Goal: Task Accomplishment & Management: Complete application form

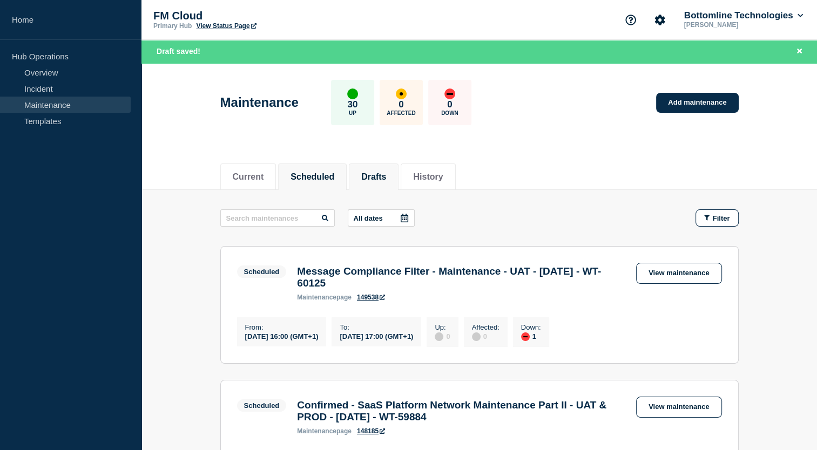
click at [375, 172] on button "Drafts" at bounding box center [373, 177] width 25 height 10
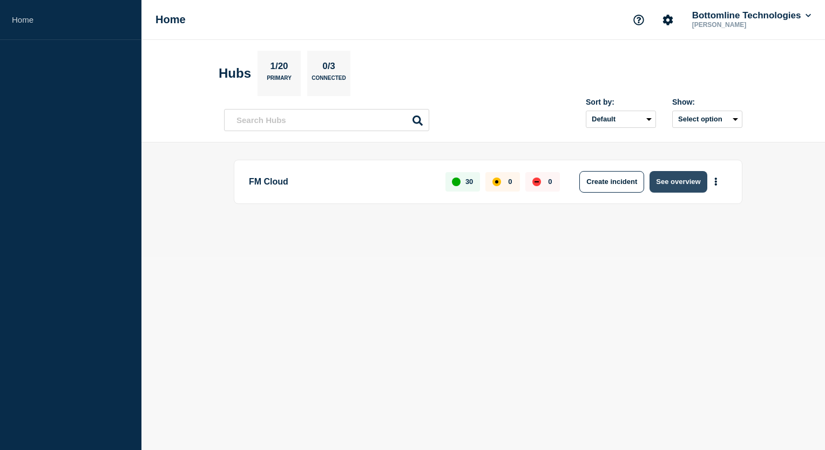
click at [667, 177] on button "See overview" at bounding box center [678, 182] width 57 height 22
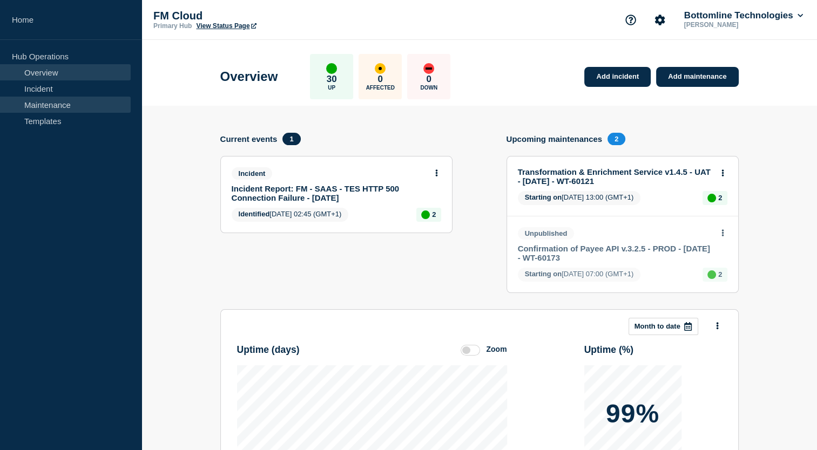
click at [73, 102] on link "Maintenance" at bounding box center [65, 105] width 131 height 16
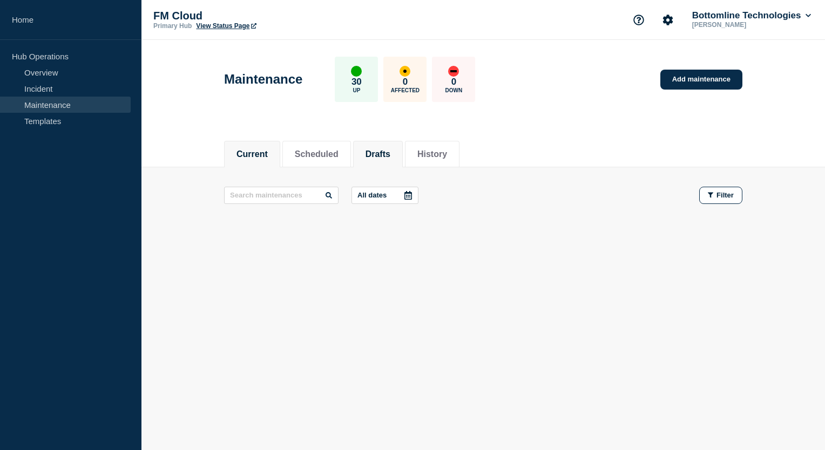
click at [377, 143] on li "Drafts" at bounding box center [378, 154] width 50 height 26
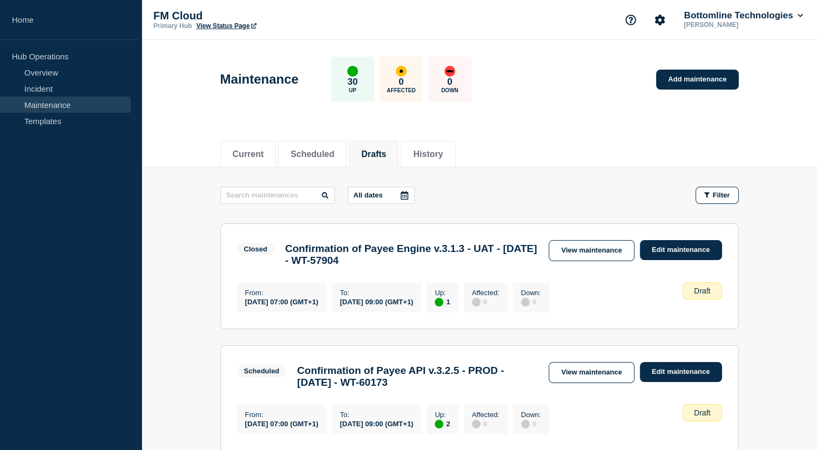
scroll to position [134, 0]
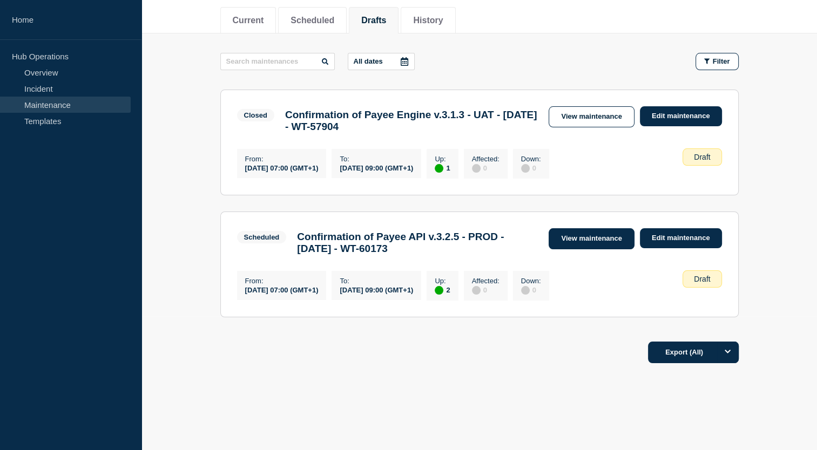
click at [591, 241] on link "View maintenance" at bounding box center [591, 238] width 85 height 21
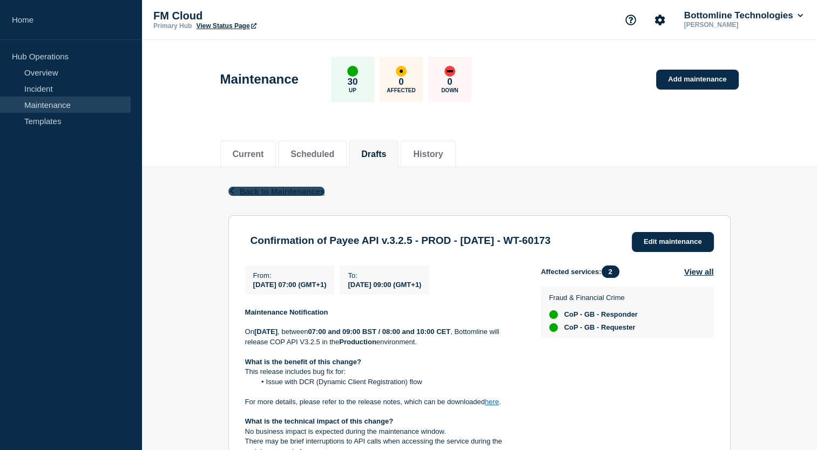
click at [275, 190] on span "Back to Maintenances" at bounding box center [282, 191] width 85 height 9
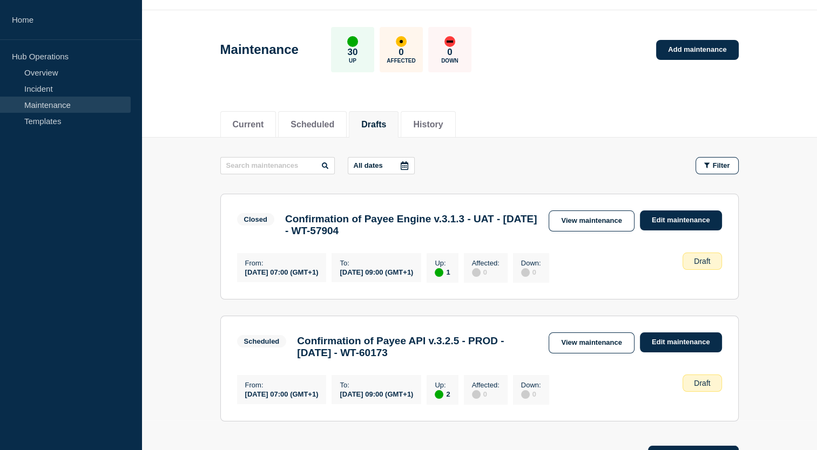
scroll to position [30, 0]
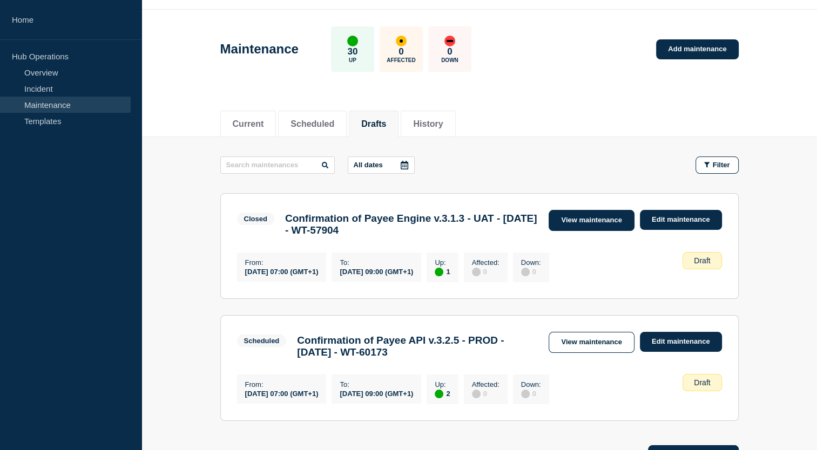
click at [560, 214] on link "View maintenance" at bounding box center [591, 220] width 85 height 21
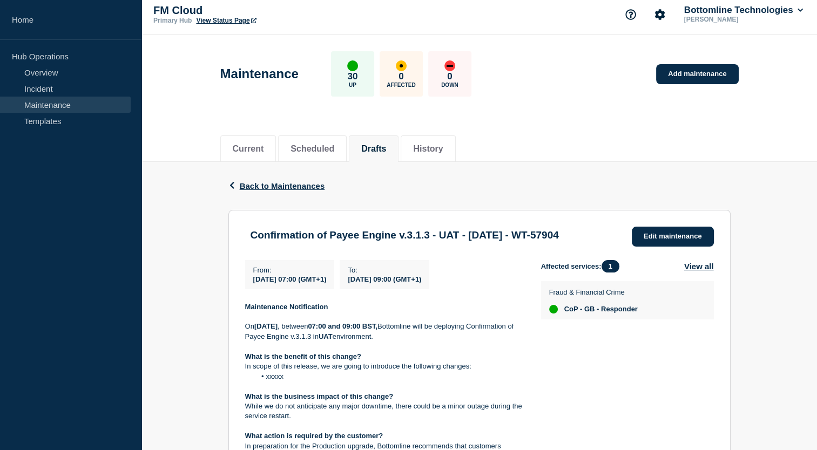
scroll to position [6, 0]
click at [381, 144] on button "Drafts" at bounding box center [373, 149] width 25 height 10
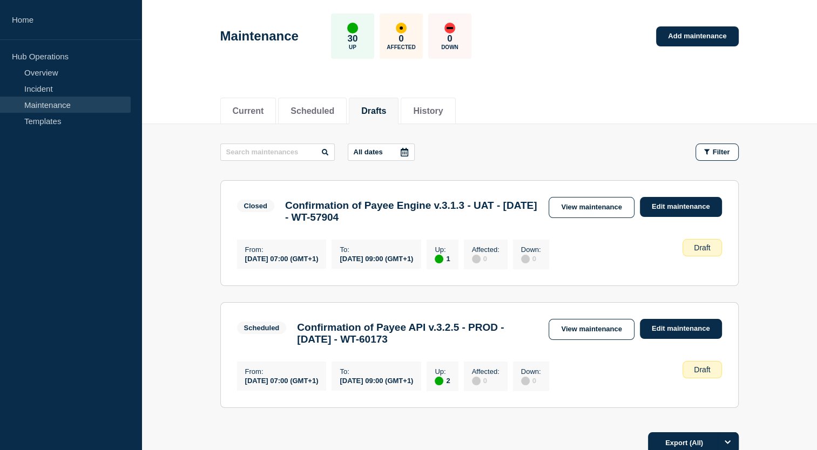
scroll to position [43, 0]
click at [578, 204] on link "View maintenance" at bounding box center [591, 207] width 85 height 21
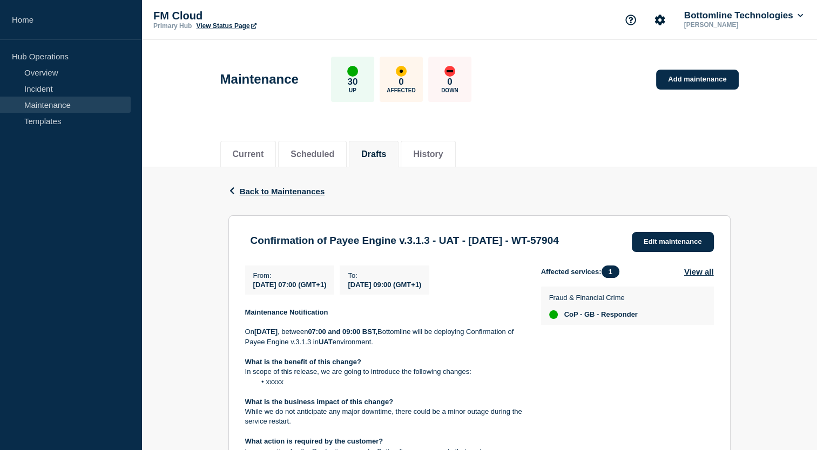
click at [259, 198] on div "Back Back to Maintenances" at bounding box center [479, 191] width 502 height 48
click at [259, 195] on span "Back to Maintenances" at bounding box center [282, 191] width 85 height 9
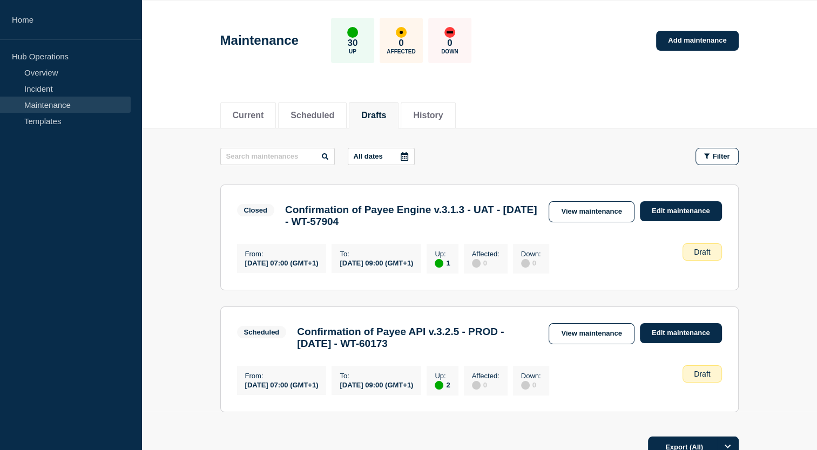
scroll to position [43, 0]
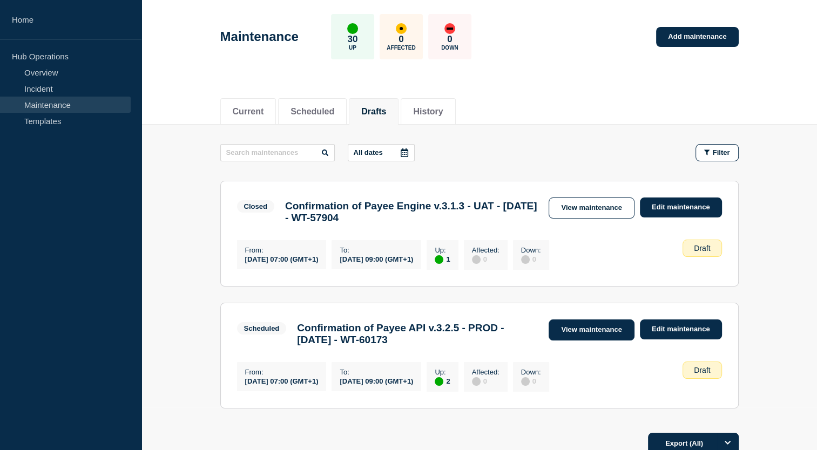
click at [610, 336] on link "View maintenance" at bounding box center [591, 330] width 85 height 21
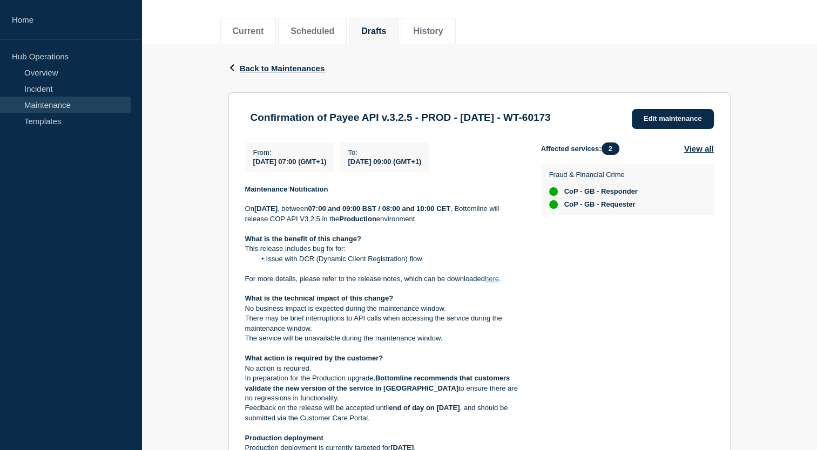
scroll to position [127, 0]
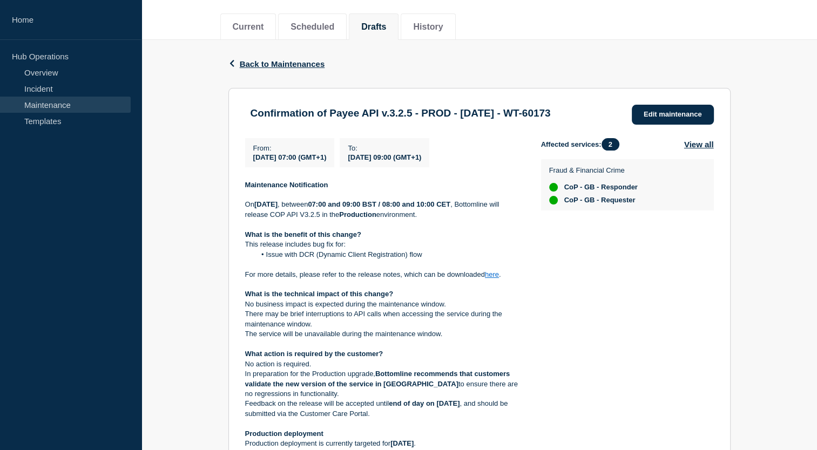
click at [495, 279] on link "here" at bounding box center [492, 274] width 14 height 8
click at [254, 65] on span "Back to Maintenances" at bounding box center [282, 63] width 85 height 9
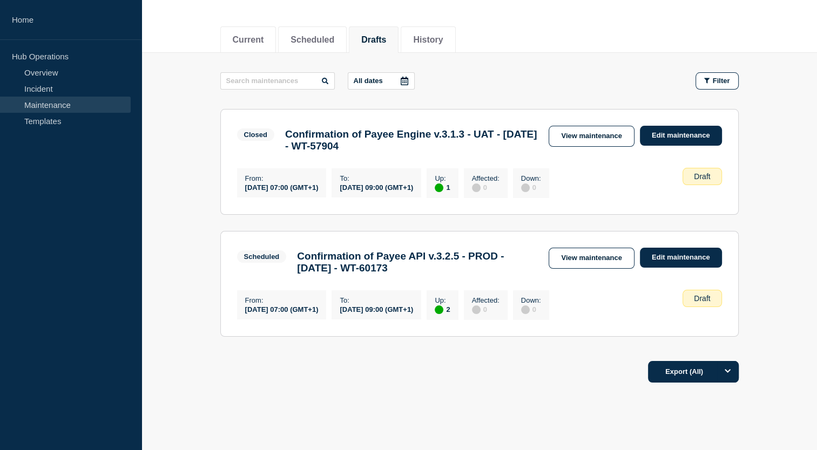
scroll to position [138, 0]
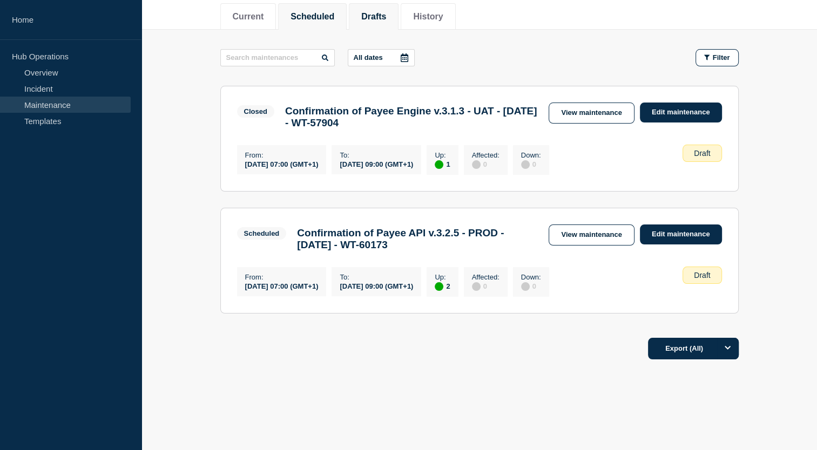
click at [320, 15] on button "Scheduled" at bounding box center [312, 17] width 44 height 10
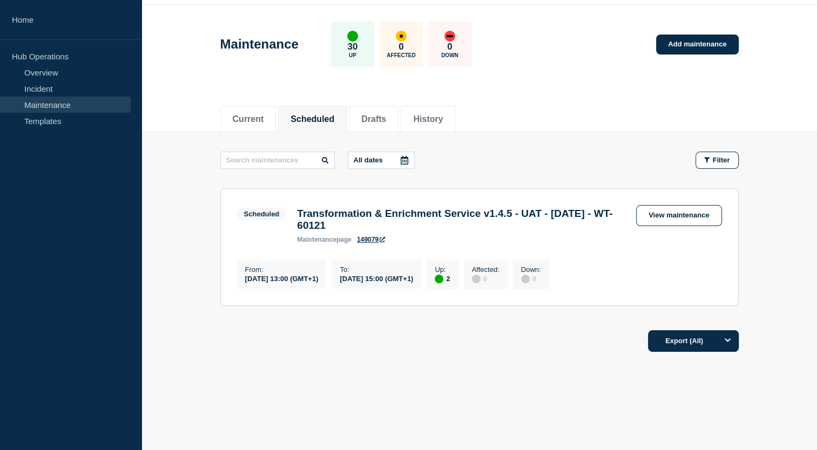
scroll to position [40, 0]
click at [260, 114] on button "Current" at bounding box center [248, 119] width 31 height 10
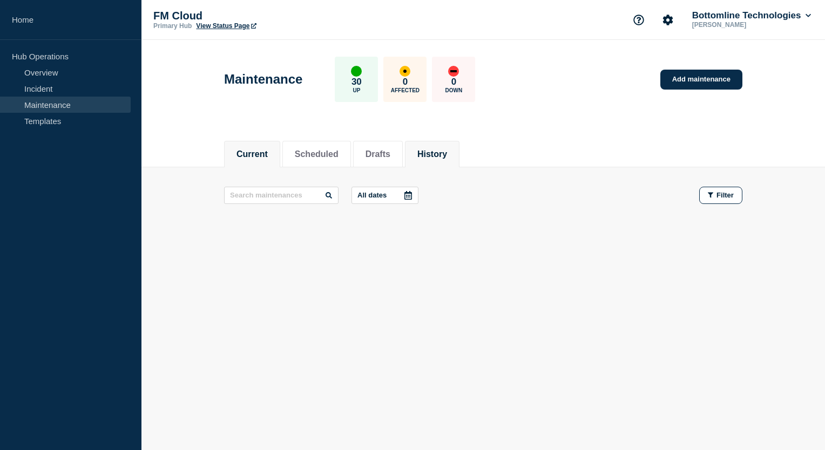
click at [430, 154] on li "History" at bounding box center [432, 154] width 55 height 26
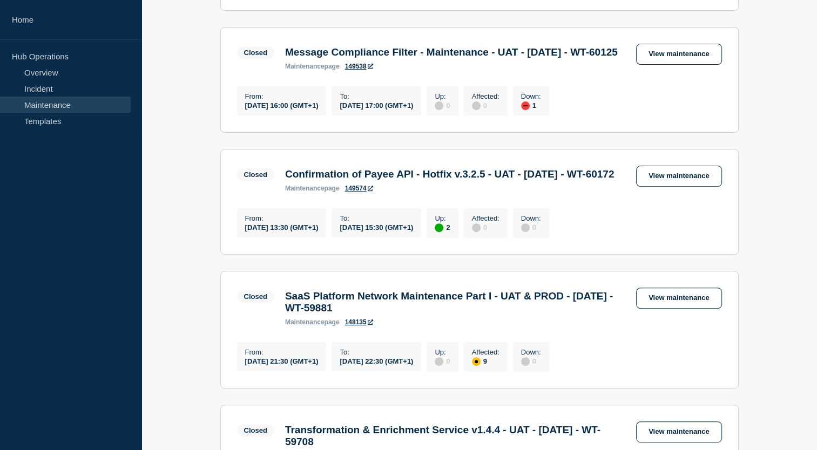
scroll to position [330, 0]
click at [647, 187] on link "View maintenance" at bounding box center [678, 176] width 85 height 21
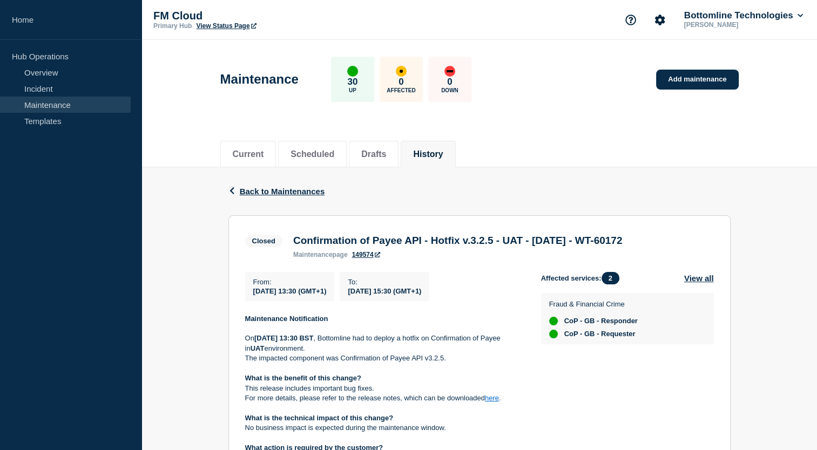
scroll to position [65, 0]
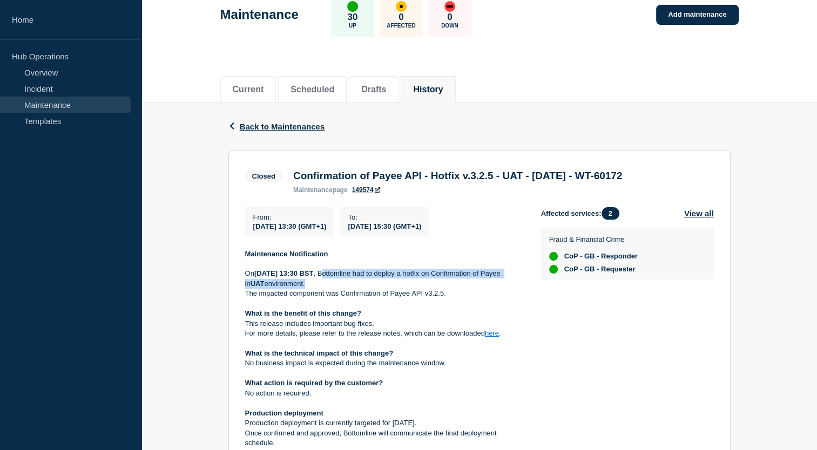
drag, startPoint x: 390, startPoint y: 276, endPoint x: 421, endPoint y: 288, distance: 33.0
click at [421, 288] on p "On Tuesday 7 October, 2025, at 13:30 BST , Bottomline had to deploy a hotfix on…" at bounding box center [384, 279] width 279 height 20
click at [419, 288] on p "On Tuesday 7 October, 2025, at 13:30 BST , Bottomline had to deploy a hotfix on…" at bounding box center [384, 279] width 279 height 20
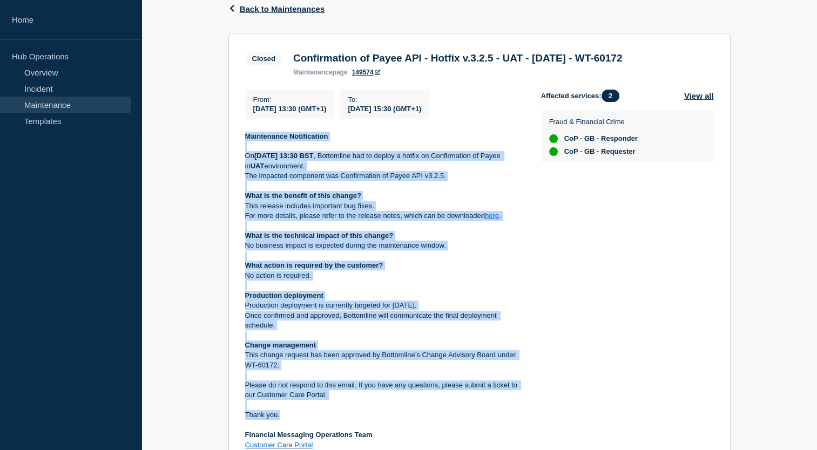
drag, startPoint x: 242, startPoint y: 137, endPoint x: 287, endPoint y: 417, distance: 283.2
click at [287, 417] on section "Closed Confirmation of Payee API - Hotfix v.3.2.5 - UAT - 07/OCT/2025 - WT-6017…" at bounding box center [479, 250] width 502 height 435
copy div "Maintenance Notification On Tuesday 7 October, 2025, at 13:30 BST , Bottomline …"
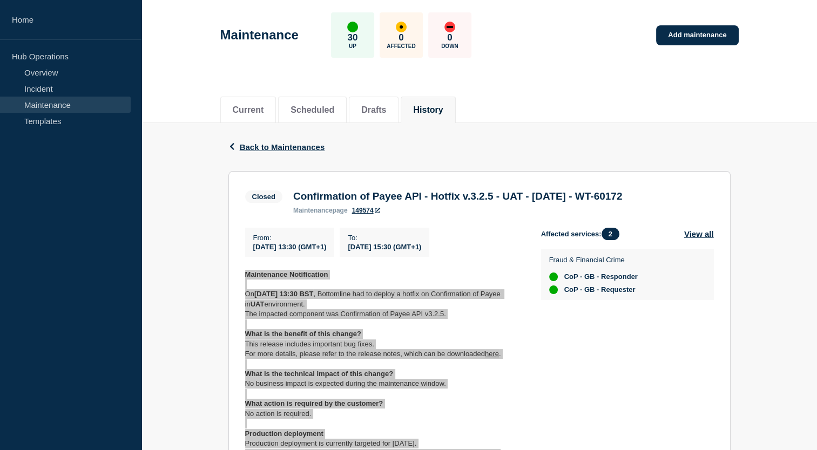
scroll to position [0, 0]
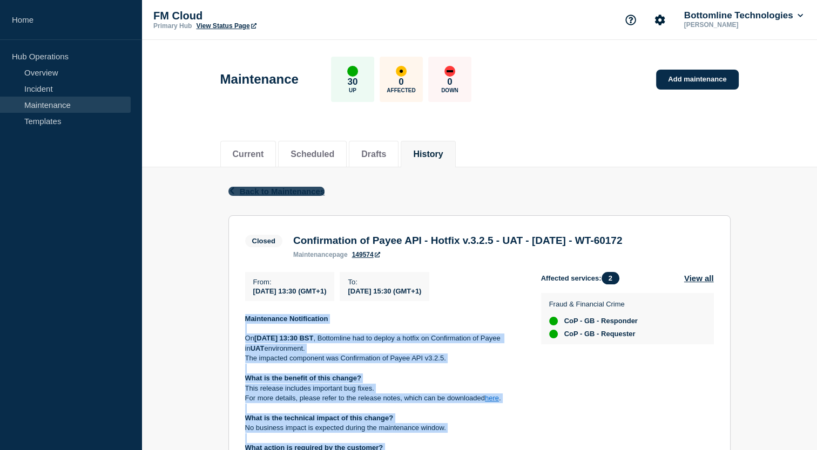
click at [229, 191] on icon "button" at bounding box center [232, 190] width 8 height 7
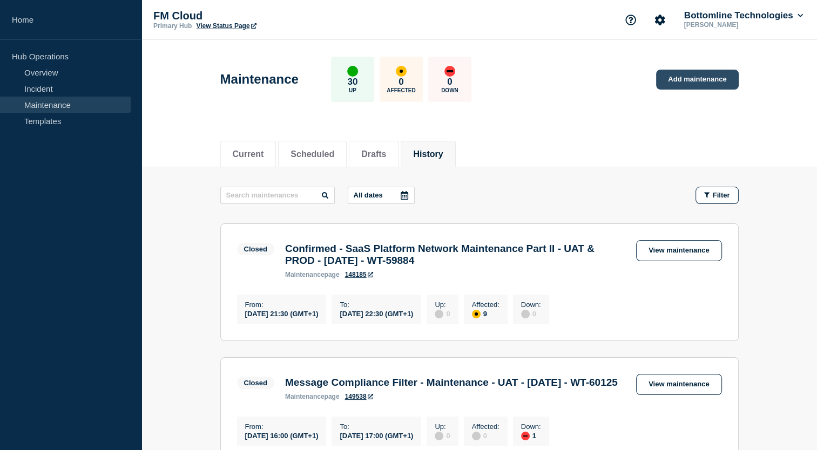
click at [691, 84] on link "Add maintenance" at bounding box center [697, 80] width 82 height 20
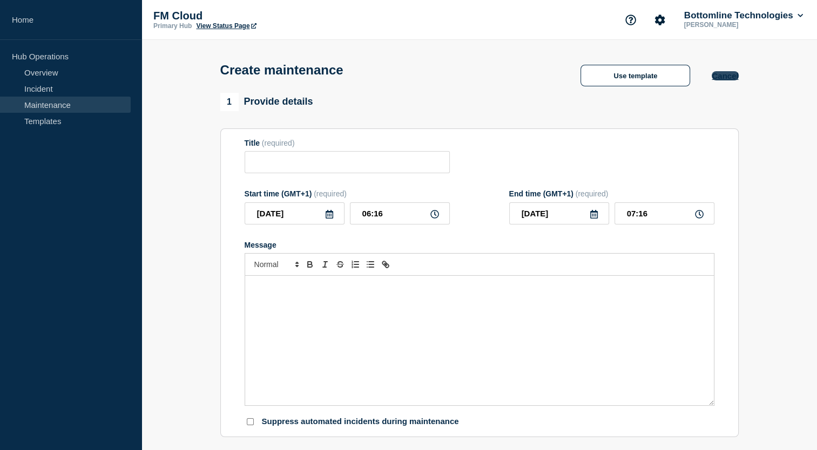
click at [728, 75] on button "Cancel" at bounding box center [725, 75] width 26 height 9
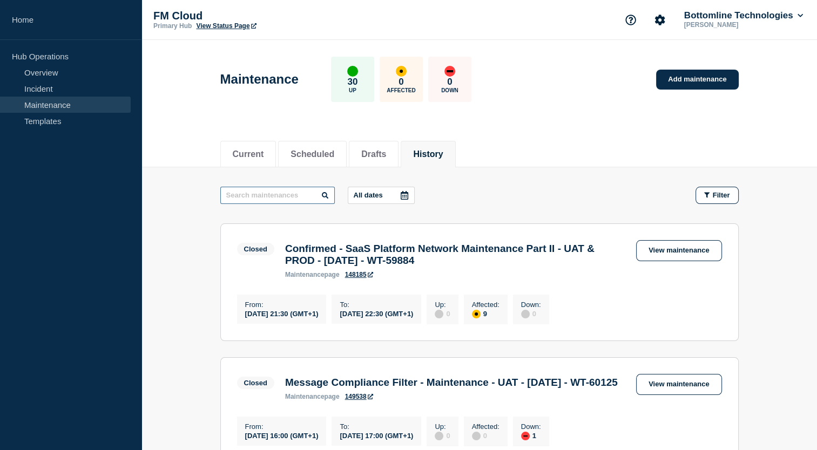
click at [288, 194] on input "text" at bounding box center [277, 195] width 114 height 17
type input "VOP"
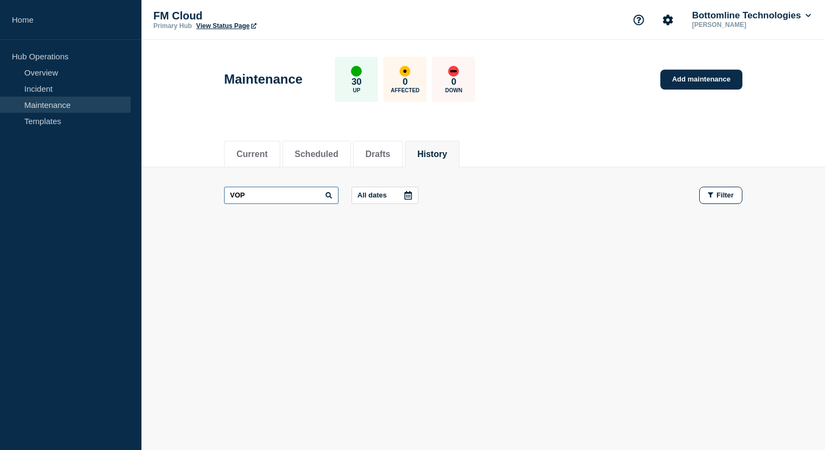
click at [288, 194] on input "VOP" at bounding box center [281, 195] width 114 height 17
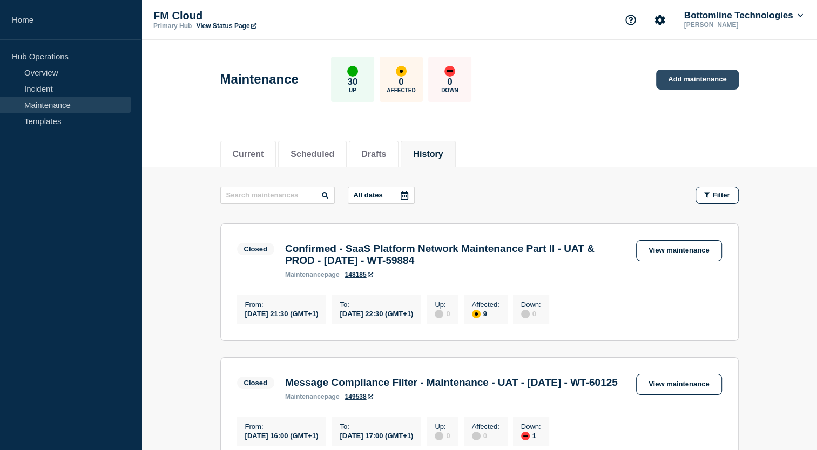
click at [696, 79] on link "Add maintenance" at bounding box center [697, 80] width 82 height 20
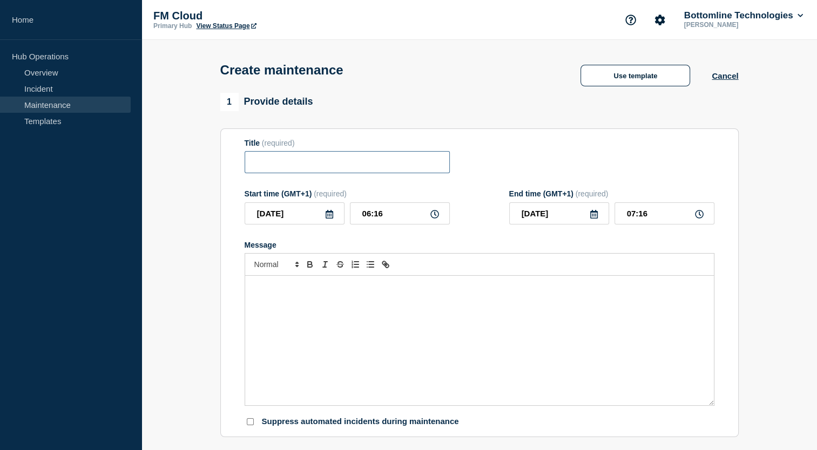
click at [322, 167] on input "Title" at bounding box center [347, 162] width 205 height 22
paste input "Confirmation of Payee API - Hotfix v.3.2.5 - UAT - 07/OCT/2025 - WT-60172"
click at [309, 167] on input "Confirmation of Payee API - Hotfix v.3.2.5 - UAT - 07/OCT/2025 - WT-60172" at bounding box center [347, 162] width 205 height 22
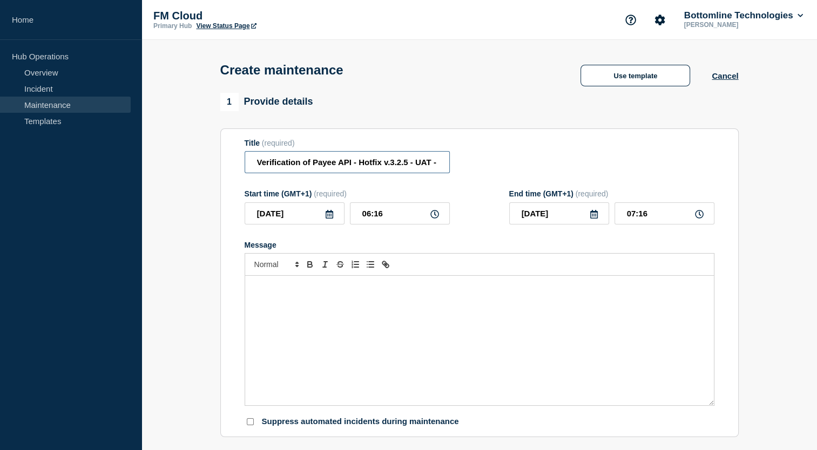
click at [257, 160] on input "Verification of Payee API - Hotfix v.3.2.5 - UAT - 07/OCT/2025 - WT-60172" at bounding box center [347, 162] width 205 height 22
click at [342, 165] on input "Verification of Payee API - Hotfix v.3.2.5 - UAT - 07/OCT/2025 - WT-60172" at bounding box center [347, 162] width 205 height 22
click at [374, 164] on input "Verification of Payee - Hotfix v.3.2.5 - UAT - 07/OCT/2025 - WT-60172" at bounding box center [347, 162] width 205 height 22
click at [400, 172] on input "Verification of Payee - Hotfix v.1.2.4 - UAT - 07/OCT/2025 - WT-60172" at bounding box center [347, 162] width 205 height 22
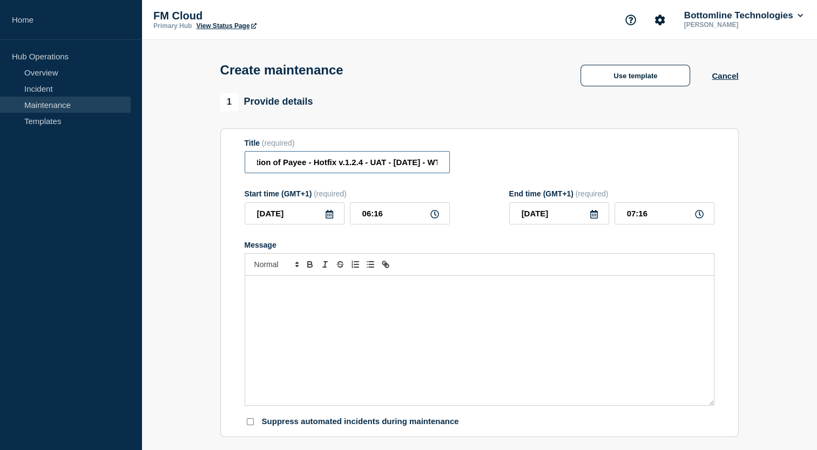
scroll to position [0, 41]
click at [389, 166] on input "Verification of Payee - Hotfix v.1.2.4 - UAT - 07/OCT/2025 - WT-60172" at bounding box center [347, 162] width 205 height 22
click at [389, 161] on input "Verification of Payee - Hotfix v.1.2.4 - UAT - 08/OCT/2025 - WT-60172" at bounding box center [347, 162] width 205 height 22
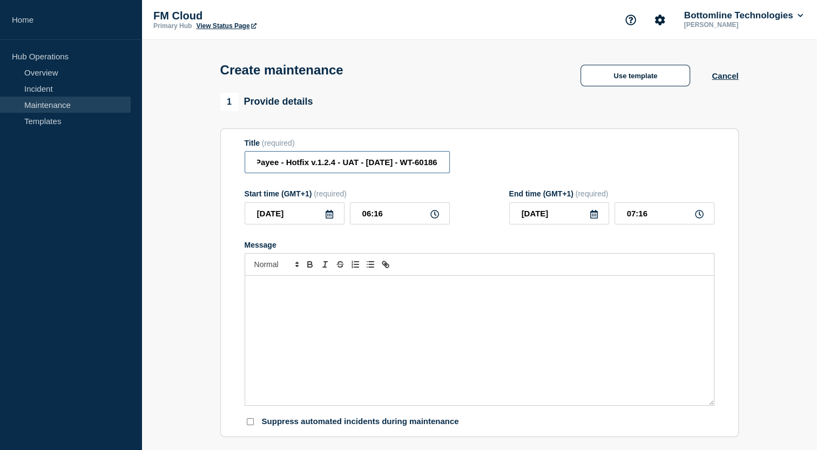
type input "Verification of Payee - Hotfix v.1.2.4 - UAT - 08/OCT/2025 - WT-60186"
click at [391, 217] on input "06:16" at bounding box center [400, 213] width 100 height 22
click at [370, 215] on input "06:16" at bounding box center [400, 213] width 100 height 22
type input "07:16"
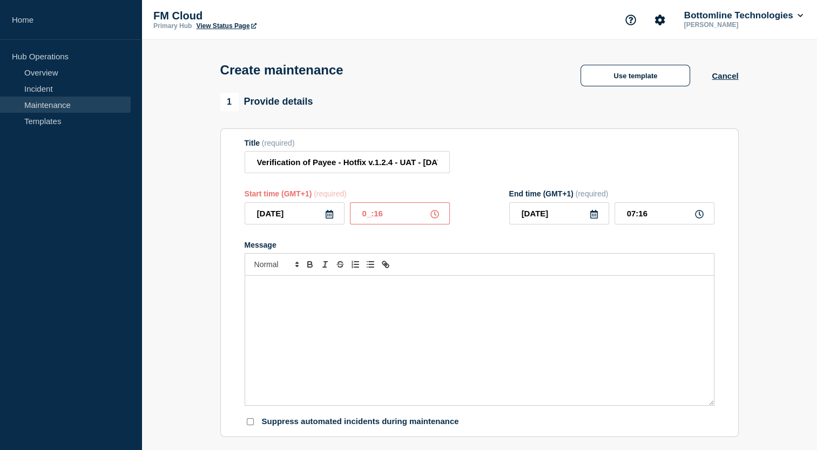
type input "08:16"
type input "07:30"
click at [633, 217] on input "08:30" at bounding box center [664, 213] width 100 height 22
type input "__:__"
type input "Verification of Payee - Hotfix v.1.2.4 - UAT - 08/OCT/2025 - WT-60172"
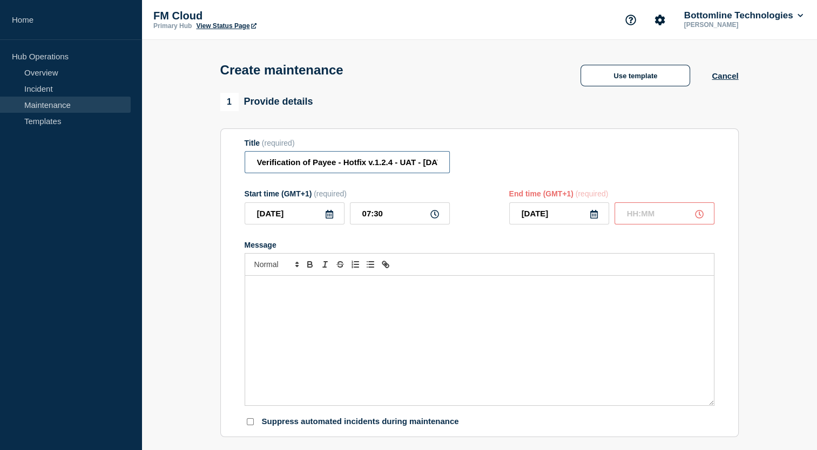
type input "Verification of Payee - Hotfix v.1.2.4 - UAT - 08/OCT/2025 - WT-60172"
click at [633, 217] on input "text" at bounding box center [664, 213] width 100 height 22
type input "__:__"
click at [410, 164] on input "Verification of Payee - Hotfix v.1.2.4 - UAT - 08/OCT/2025 - WT-60172" at bounding box center [347, 162] width 205 height 22
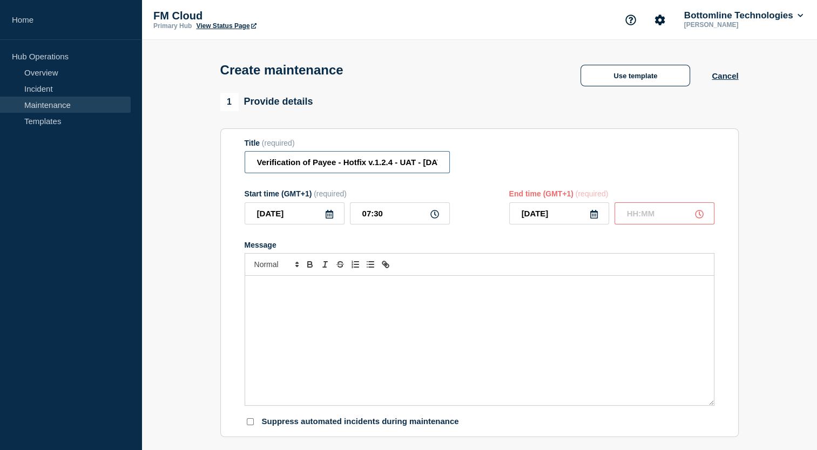
click at [424, 161] on input "Verification of Payee - Hotfix v.1.2.4 - UAT - 08/OCT/2025 - WT-60172" at bounding box center [347, 162] width 205 height 22
type input "Verification of Payee - Hotfix v.1.2.4 - UAT - 08/OCT/2025 - WT-60186"
click at [629, 217] on input "text" at bounding box center [664, 213] width 100 height 22
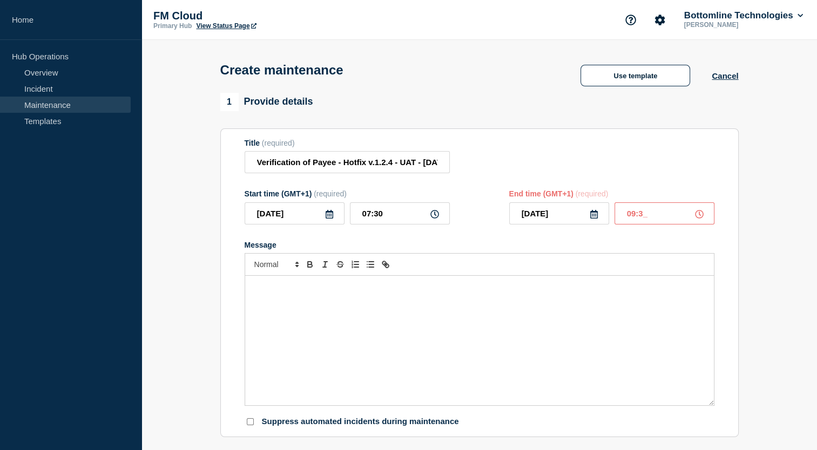
type input "09:30"
click at [353, 292] on p "Message" at bounding box center [479, 287] width 452 height 10
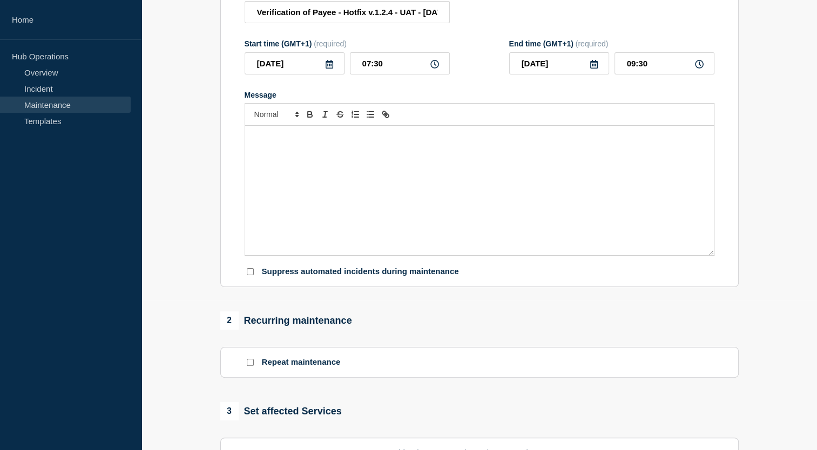
scroll to position [151, 0]
click at [286, 138] on p "Message" at bounding box center [479, 137] width 452 height 10
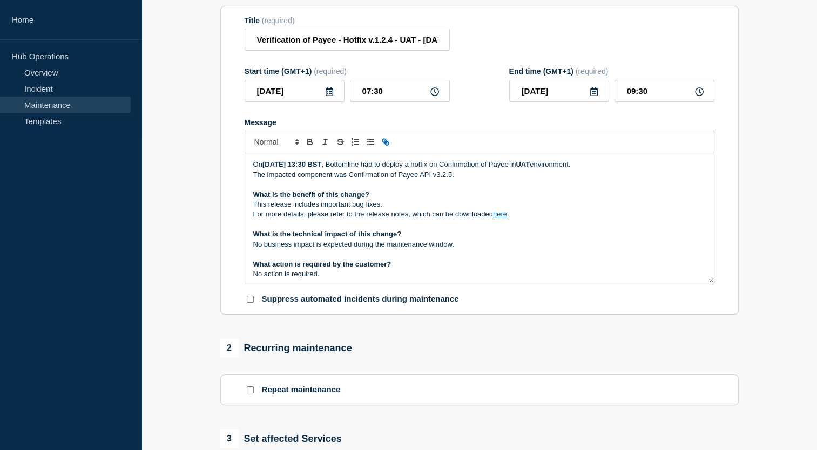
scroll to position [121, 0]
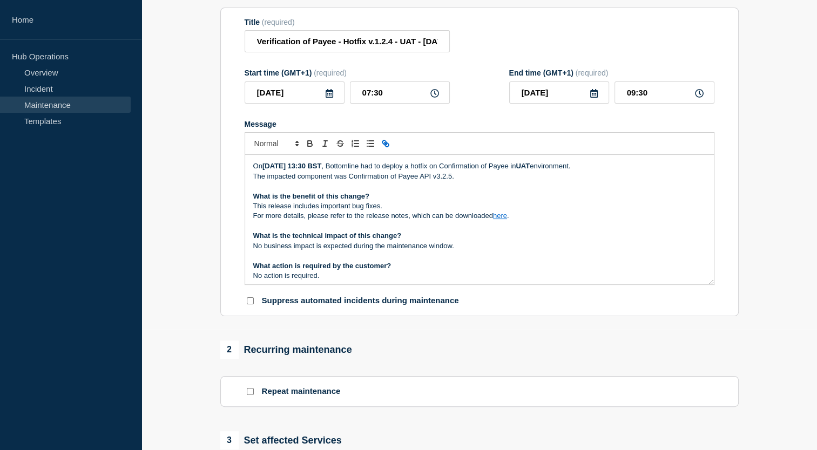
click at [296, 170] on strong "Tuesday 7 October, 2025, at 13:30 BST" at bounding box center [291, 166] width 59 height 8
click at [274, 170] on strong "Tuesday 7 October, 2025, at 13:30 BST" at bounding box center [291, 166] width 59 height 8
click at [273, 170] on strong "Tuesday 7 October, 2025, at 13:30 BST" at bounding box center [291, 166] width 59 height 8
click at [405, 180] on p "The impacted component was Confirmation of Payee API v3.2.5." at bounding box center [479, 177] width 452 height 10
drag, startPoint x: 406, startPoint y: 169, endPoint x: 648, endPoint y: 172, distance: 242.4
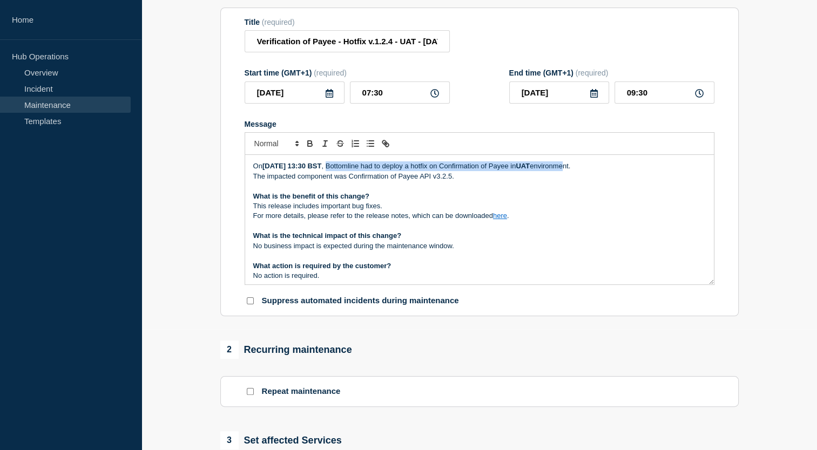
click at [648, 171] on p "On Wednesday 7 October, 2025, at 13:30 BST , Bottomline had to deploy a hotfix …" at bounding box center [479, 166] width 452 height 10
click at [452, 171] on p "On Wednesday 7 October, 2025, at 13:30 BST , Bottomline had to deploy a hotfix …" at bounding box center [479, 166] width 452 height 10
drag, startPoint x: 462, startPoint y: 178, endPoint x: 251, endPoint y: 167, distance: 211.4
click at [251, 167] on div "On Wednesday 7 October, 2025, at 13:30 BST , Bottomline had to deploy a hotfix …" at bounding box center [479, 220] width 469 height 130
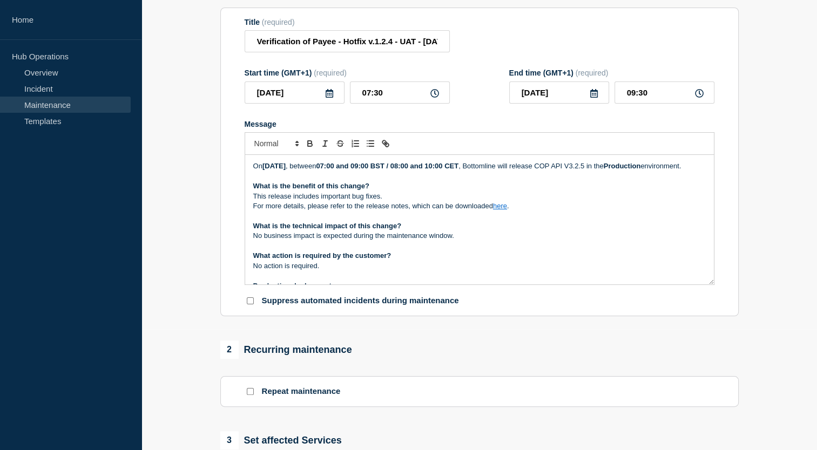
click at [277, 170] on strong "Thursday 9th Oct 2025" at bounding box center [273, 166] width 23 height 8
click at [277, 171] on p "On Wednesday 9th Oct 2025 , between 07:00 and 09:00 BST / 08:00 and 10:00 CET ,…" at bounding box center [479, 166] width 452 height 10
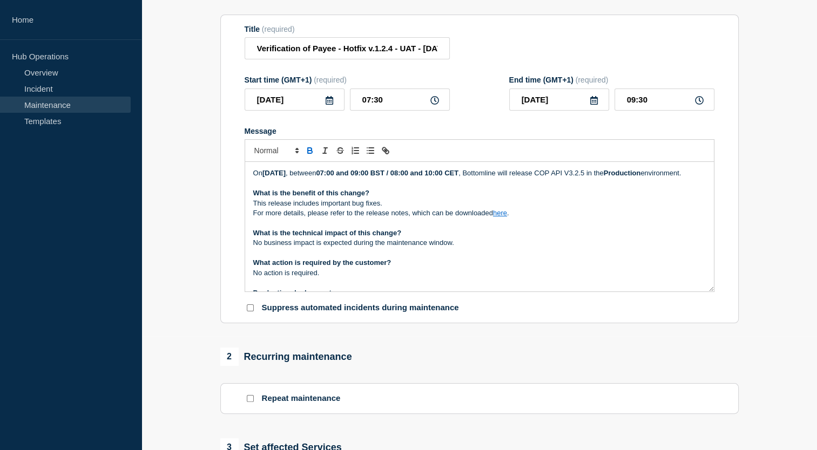
click at [394, 175] on strong "07:00 and 09:00 BST / 08:00 and 10:00 CET" at bounding box center [387, 173] width 143 height 8
click at [426, 175] on strong "07:30 and 09:00 BST / 08:00 and 10:00 CET" at bounding box center [387, 173] width 143 height 8
click at [458, 177] on strong "07:30 and 09:30 BST / 08:00 and 10:00 CET" at bounding box center [387, 173] width 143 height 8
click at [458, 177] on strong "07:30 and 09:30 BST / 08:30 and 10:00 CET" at bounding box center [387, 173] width 143 height 8
click at [605, 176] on p "On Wednesday 8th Oct 2025 , between 07:30 and 09:30 BST / 08:30 and 10:30 CET ,…" at bounding box center [479, 173] width 452 height 10
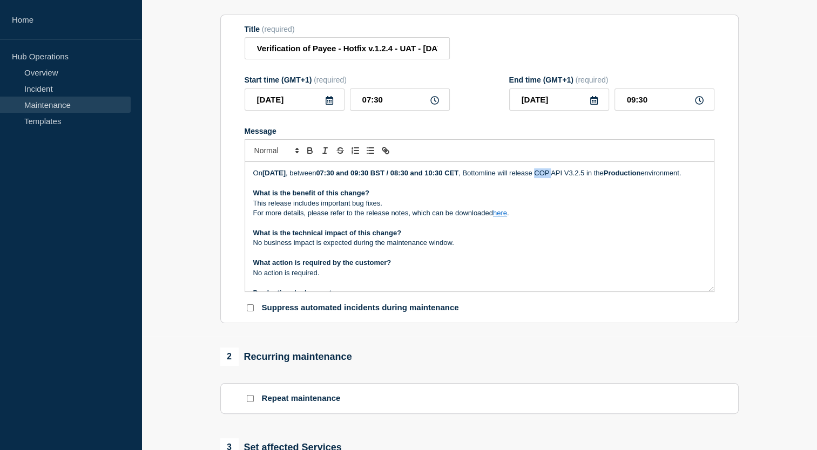
click at [605, 176] on p "On Wednesday 8th Oct 2025 , between 07:30 and 09:30 BST / 08:30 and 10:30 CET ,…" at bounding box center [479, 173] width 452 height 10
click at [619, 178] on p "On Wednesday 8th Oct 2025 , between 07:30 and 09:30 BST / 08:30 and 10:30 CET ,…" at bounding box center [479, 173] width 452 height 10
click at [628, 177] on strong "Production" at bounding box center [609, 173] width 37 height 8
click at [617, 175] on strong "Staging" at bounding box center [604, 173] width 26 height 8
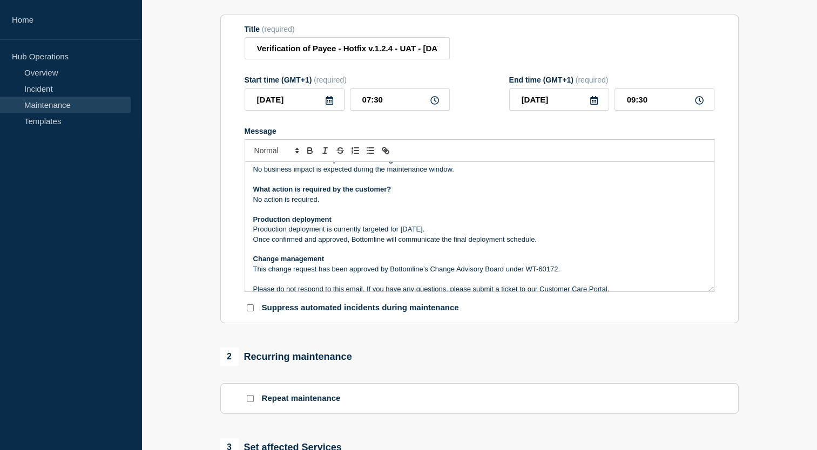
scroll to position [93, 0]
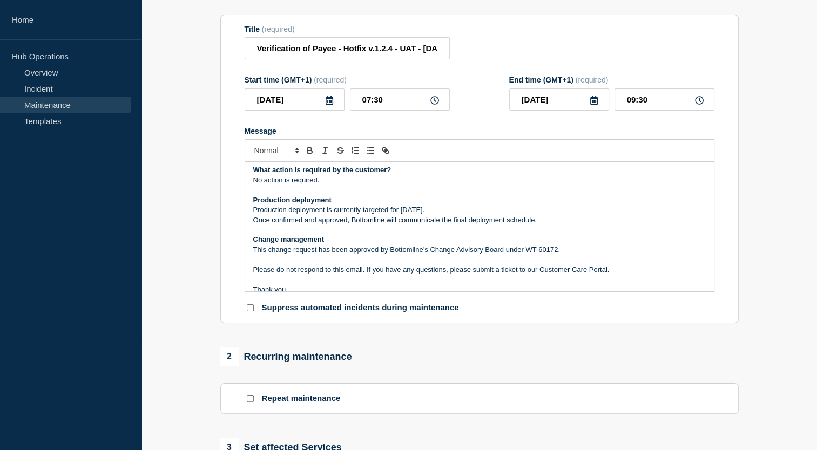
click at [430, 215] on p "Production deployment is currently targeted for October 9th, 2025." at bounding box center [479, 210] width 452 height 10
click at [455, 215] on p "Production deployment is currently targeted for October 8th, 2025." at bounding box center [479, 210] width 452 height 10
click at [482, 235] on p "Message" at bounding box center [479, 230] width 452 height 10
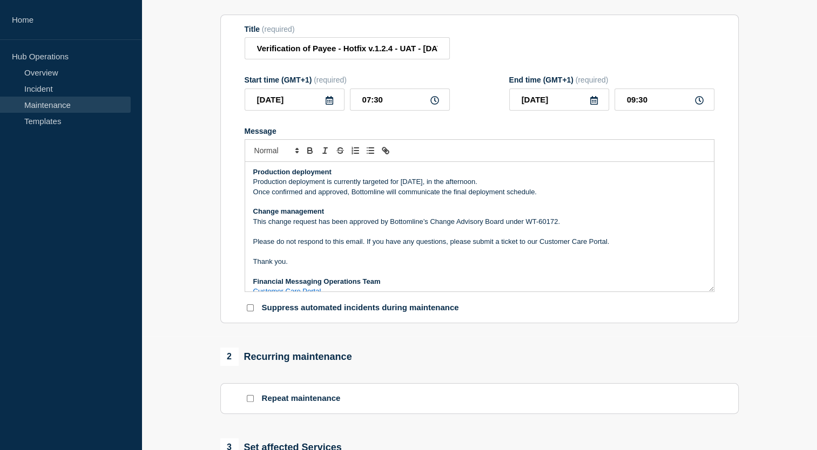
scroll to position [122, 0]
click at [419, 49] on input "Verification of Payee - Hotfix v.1.2.4 - UAT - 08/OCT/2025 - WT-60186" at bounding box center [347, 48] width 205 height 22
click at [558, 226] on p "This change request has been approved by Bottomline’s Change Advisory Board und…" at bounding box center [479, 221] width 452 height 10
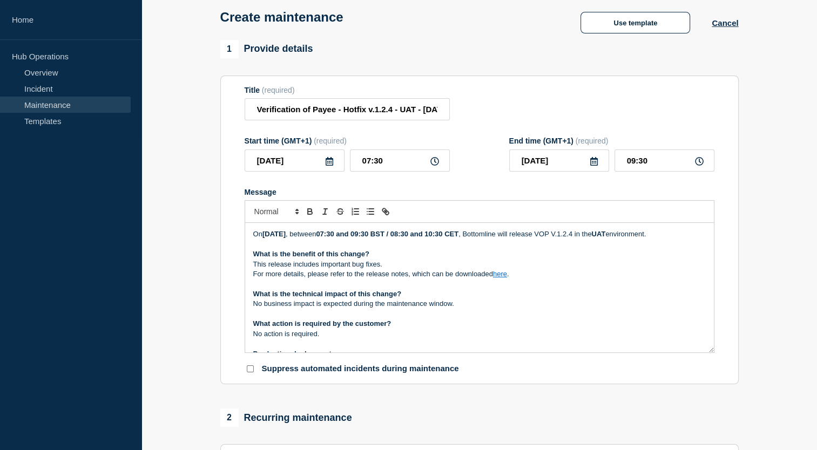
scroll to position [52, 0]
click at [503, 279] on link "here" at bounding box center [500, 275] width 14 height 8
click at [503, 310] on p "No business impact is expected during the maintenance window." at bounding box center [479, 305] width 452 height 10
click at [501, 279] on link "here" at bounding box center [500, 275] width 14 height 8
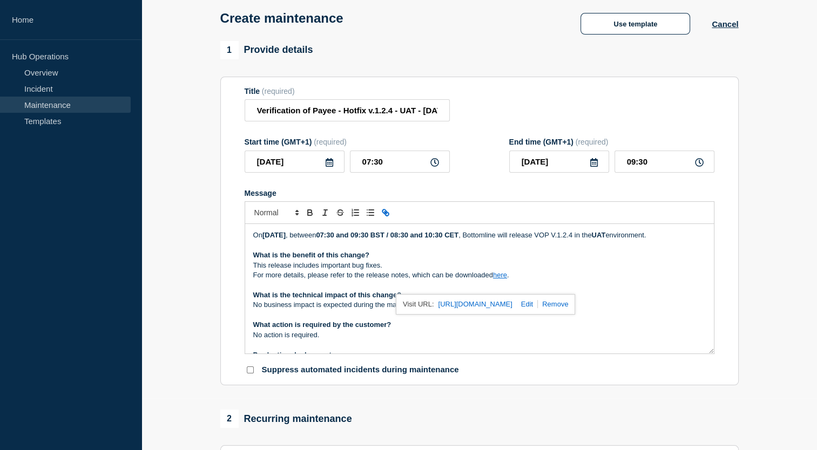
click at [538, 307] on link at bounding box center [524, 304] width 25 height 8
type input "https://bottomline.thruinc.net/Publishing/Link.aspx?LinkID=0RY6W7KQHIB5O"
paste input "[URL][DOMAIN_NAME]"
type input "[URL][DOMAIN_NAME]"
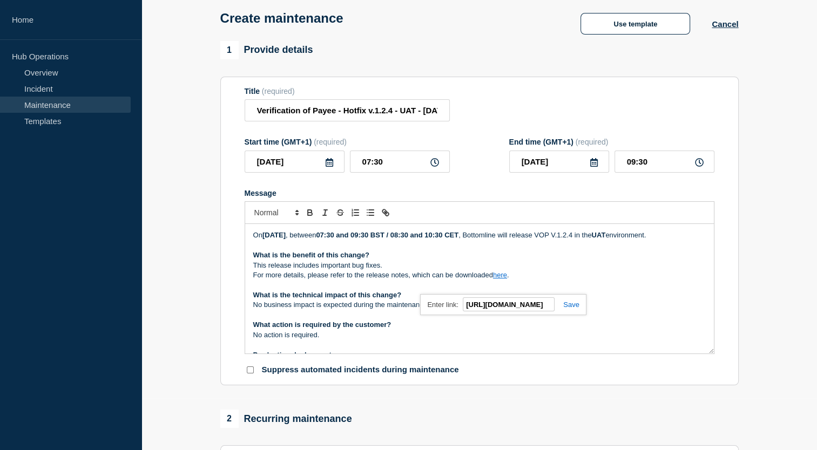
click at [568, 307] on link at bounding box center [566, 305] width 25 height 8
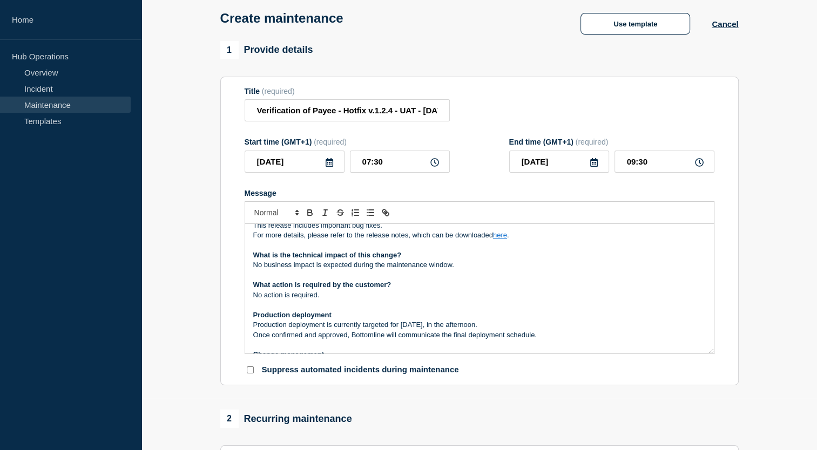
scroll to position [32, 0]
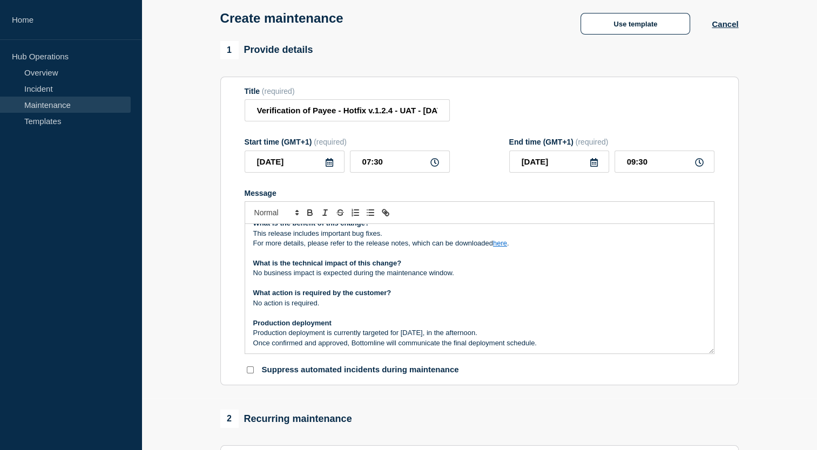
click at [503, 247] on link "here" at bounding box center [500, 243] width 14 height 8
click at [505, 275] on link "[URL][DOMAIN_NAME]" at bounding box center [475, 273] width 74 height 14
click at [349, 258] on p "Message" at bounding box center [479, 253] width 452 height 10
click at [497, 247] on link "here" at bounding box center [500, 243] width 14 height 8
click at [487, 278] on link "[URL][DOMAIN_NAME]" at bounding box center [475, 273] width 74 height 14
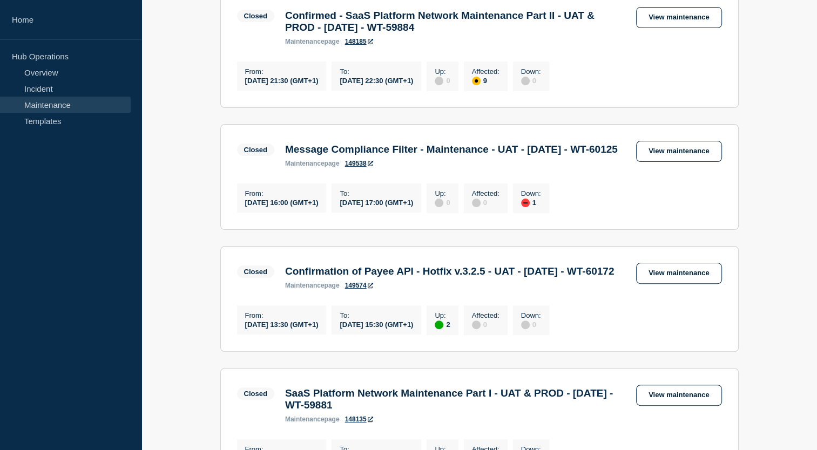
scroll to position [239, 0]
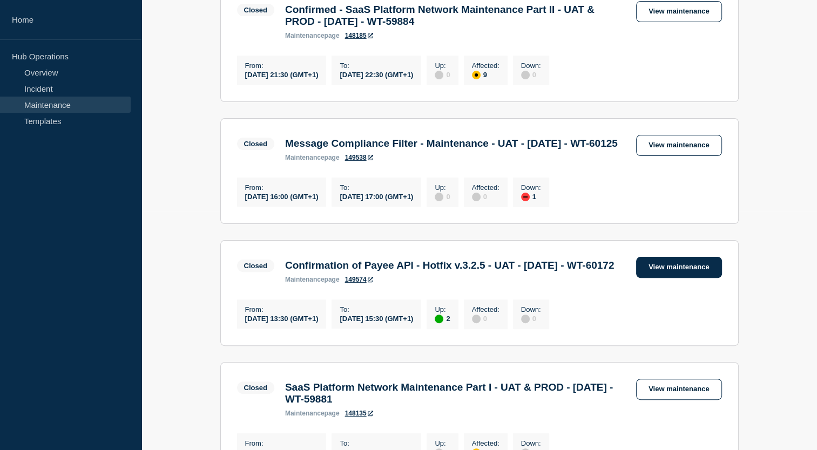
click at [665, 278] on link "View maintenance" at bounding box center [678, 267] width 85 height 21
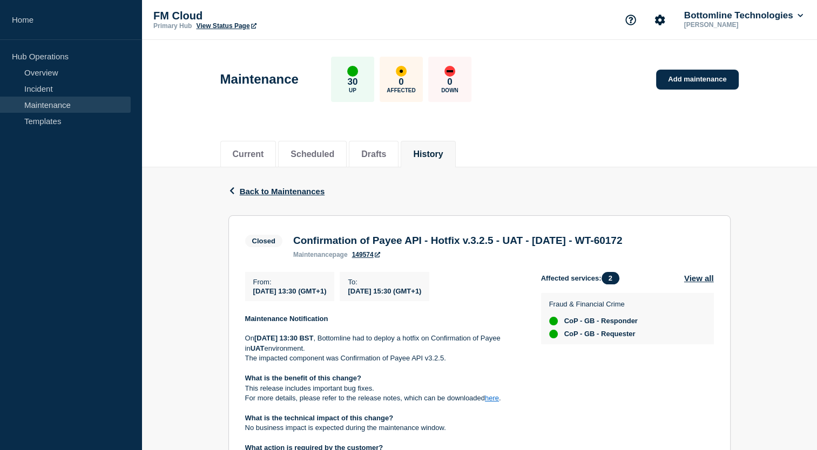
drag, startPoint x: 293, startPoint y: 241, endPoint x: 704, endPoint y: 232, distance: 411.0
click at [628, 232] on div "Closed Confirmation of Payee API - Hotfix v.3.2.5 - UAT - 07/OCT/2025 - WT-6017…" at bounding box center [436, 245] width 383 height 26
copy h3 "Confirmation of Payee API - Hotfix v.3.2.5 - UAT - 07/OCT/2025 - WT-60172"
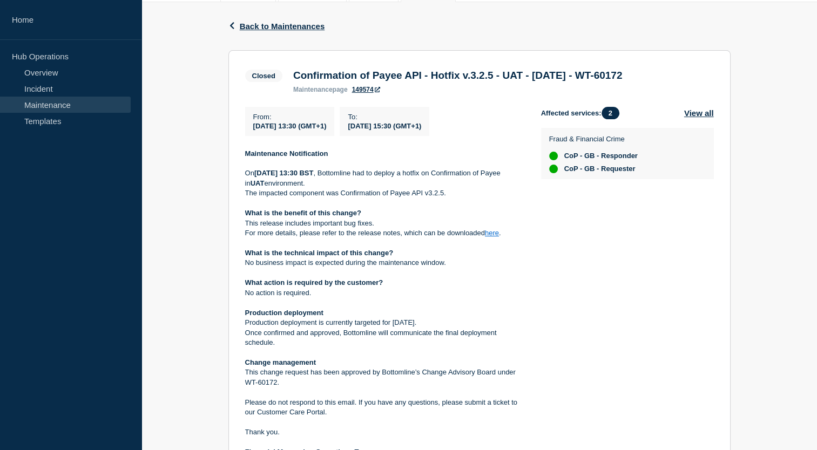
scroll to position [171, 0]
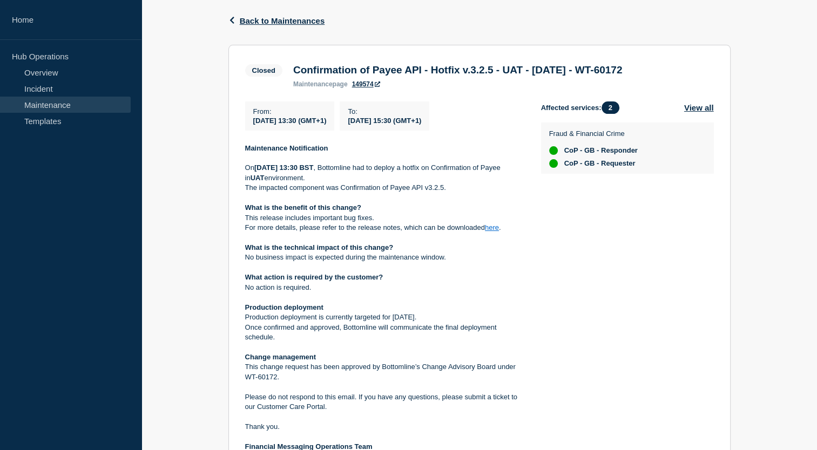
click at [247, 152] on strong "Maintenance Notification" at bounding box center [286, 148] width 83 height 8
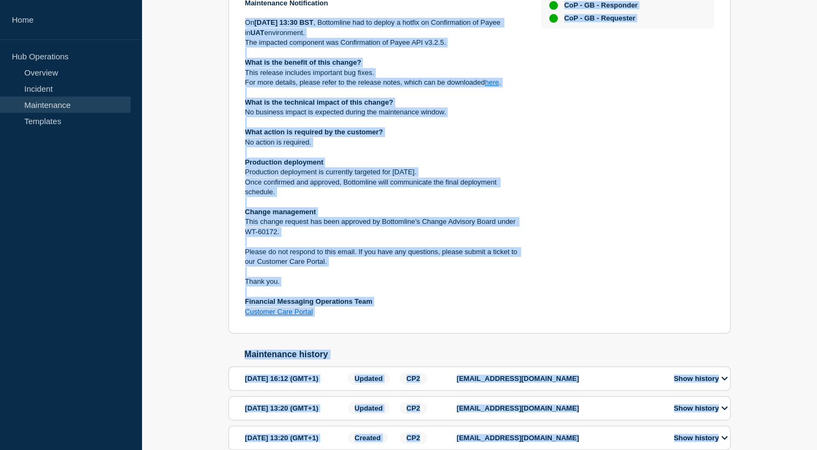
scroll to position [363, 0]
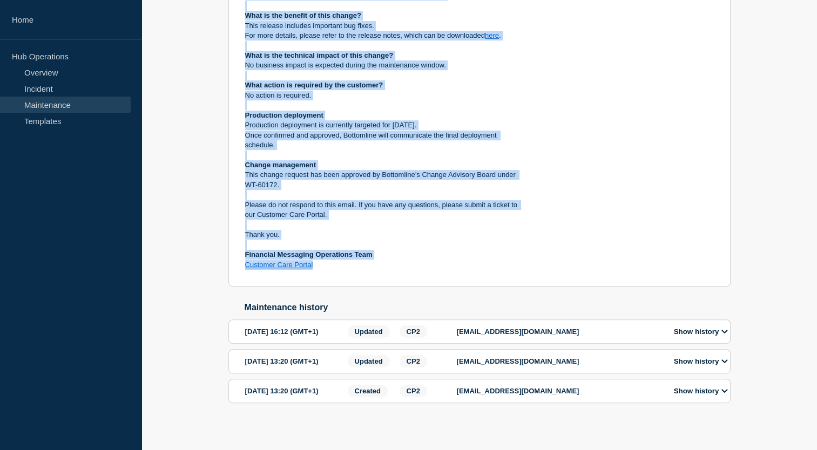
drag, startPoint x: 246, startPoint y: 173, endPoint x: 381, endPoint y: 273, distance: 167.5
click at [381, 270] on div "Maintenance Notification On Tuesday 7 October, 2025, at 13:30 BST , Bottomline …" at bounding box center [384, 110] width 279 height 319
copy div "On Tuesday 7 October, 2025, at 13:30 BST , Bottomline had to deploy a hotfix on…"
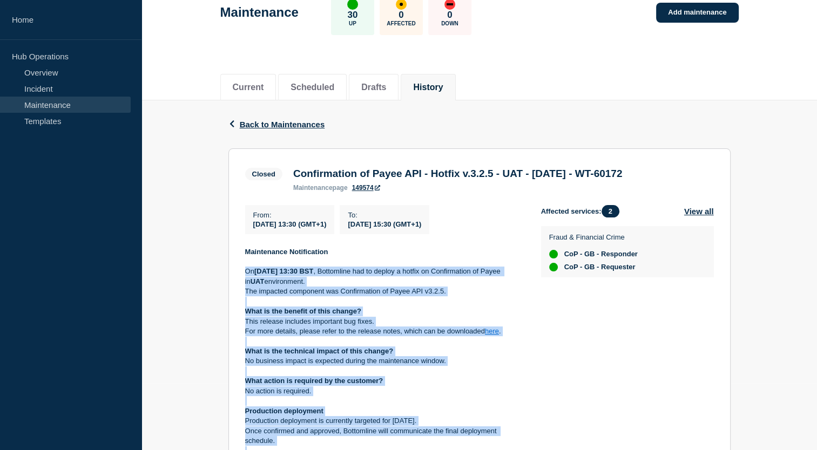
scroll to position [0, 0]
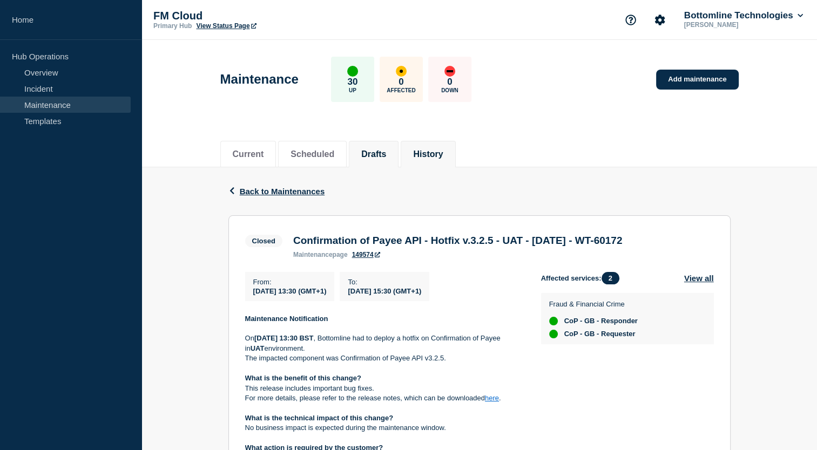
click at [391, 141] on li "Drafts" at bounding box center [374, 154] width 50 height 26
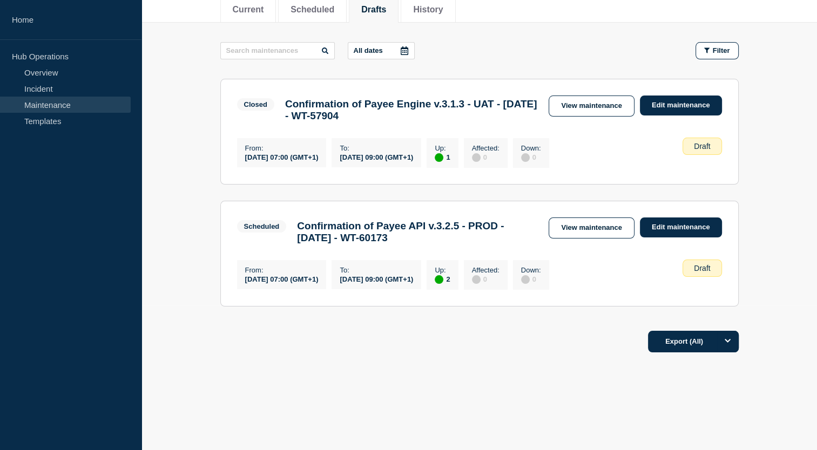
scroll to position [145, 0]
click at [592, 233] on link "View maintenance" at bounding box center [591, 228] width 85 height 21
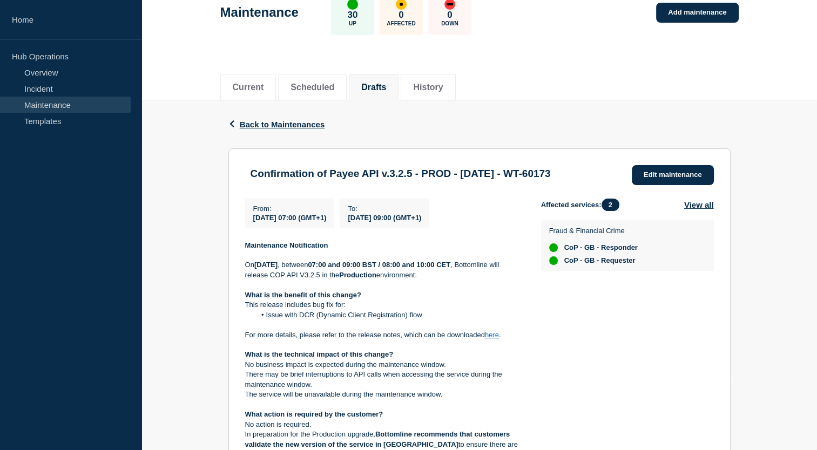
scroll to position [86, 0]
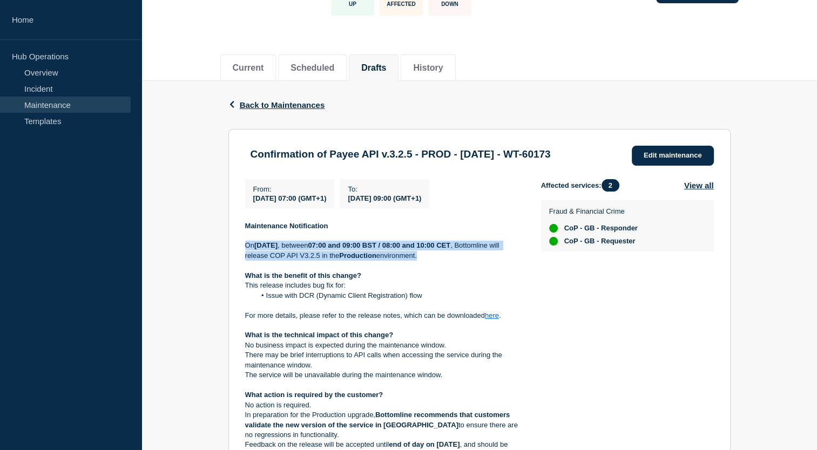
drag, startPoint x: 245, startPoint y: 258, endPoint x: 468, endPoint y: 267, distance: 223.7
click at [468, 261] on p "On Thursday 9th Oct 2025 , between 07:00 and 09:00 BST / 08:00 and 10:00 CET , …" at bounding box center [384, 251] width 279 height 20
copy p "On Thursday 9th Oct 2025 , between 07:00 and 09:00 BST / 08:00 and 10:00 CET , …"
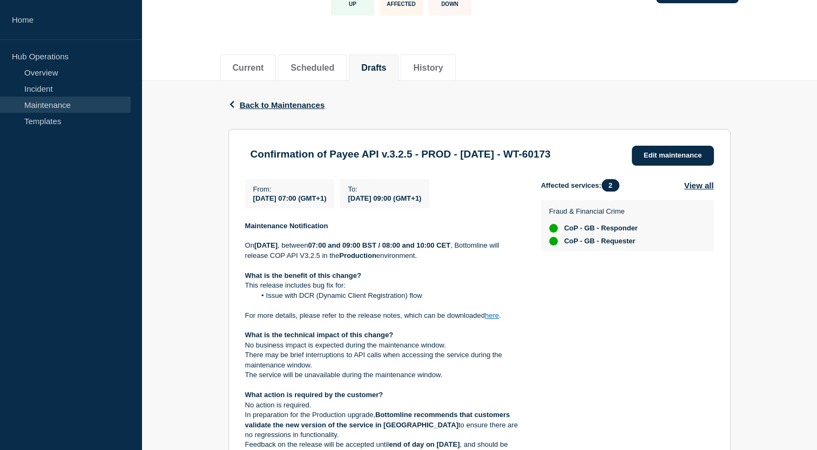
click at [374, 301] on li "Issue with DCR (Dynamic Client Registration) flow" at bounding box center [389, 296] width 268 height 10
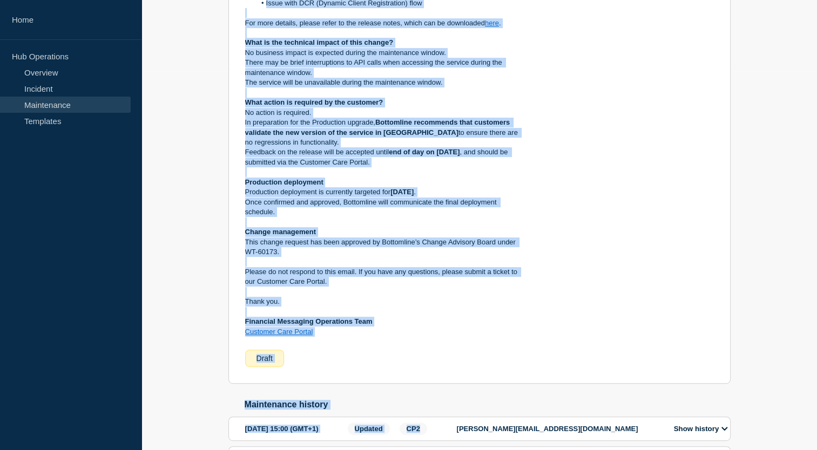
scroll to position [393, 0]
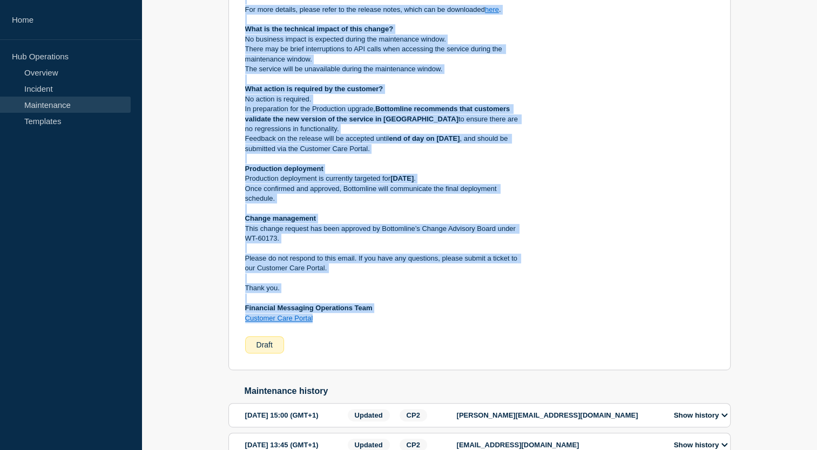
drag, startPoint x: 245, startPoint y: 190, endPoint x: 393, endPoint y: 328, distance: 202.4
click at [393, 324] on div "Maintenance Notification On Thursday 9th Oct 2025 , between 07:00 and 09:00 BST…" at bounding box center [384, 119] width 279 height 409
copy div "On Thursday 9th Oct 2025 , between 07:00 and 09:00 BST / 08:00 and 10:00 CET , …"
click at [411, 224] on p "Change management" at bounding box center [384, 219] width 279 height 10
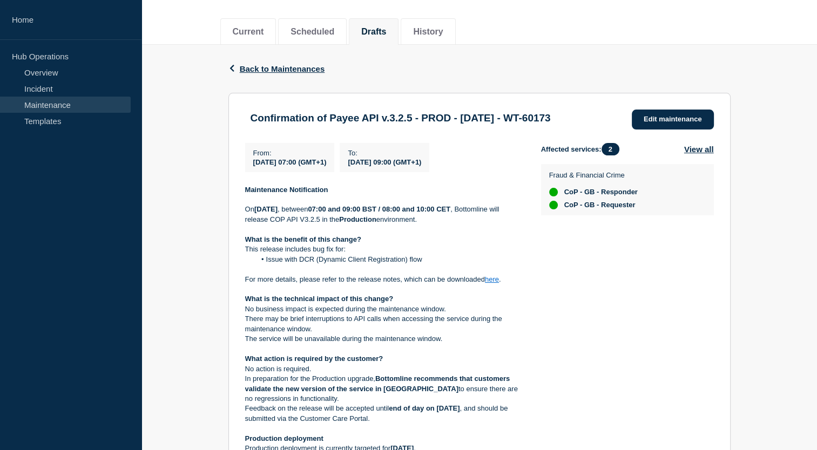
scroll to position [97, 0]
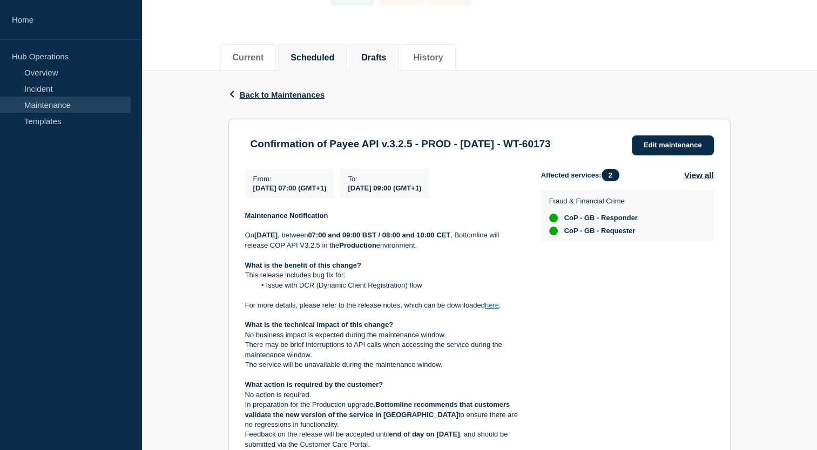
click at [324, 53] on button "Scheduled" at bounding box center [312, 58] width 44 height 10
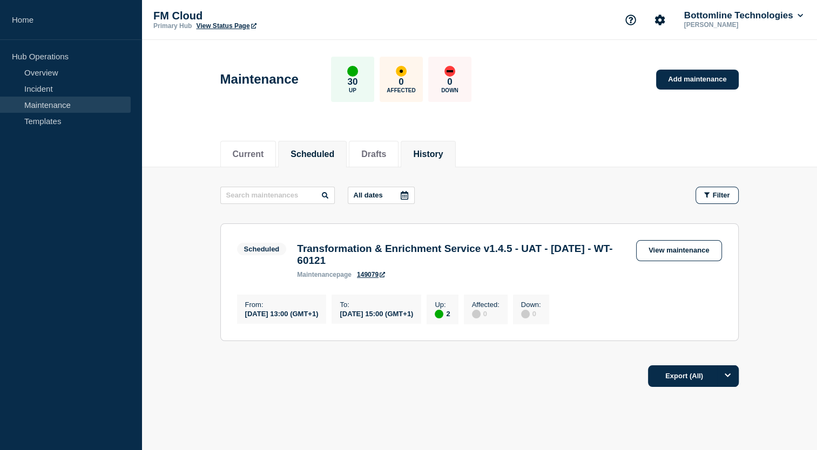
click at [443, 154] on button "History" at bounding box center [428, 155] width 30 height 10
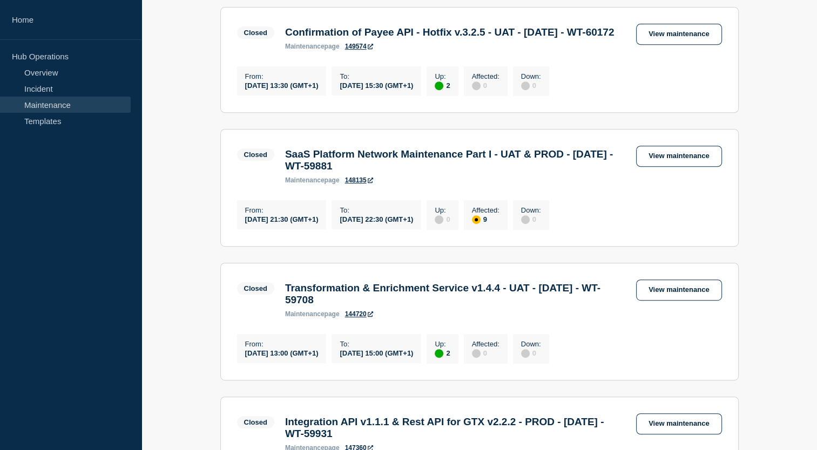
scroll to position [474, 0]
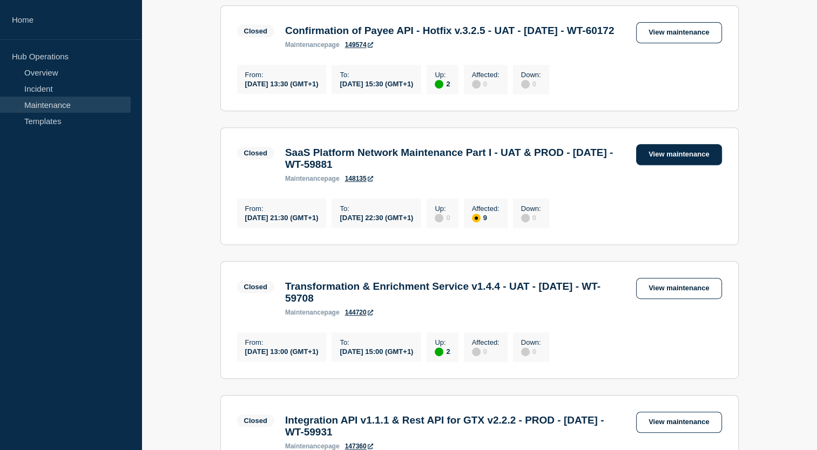
click at [685, 165] on link "View maintenance" at bounding box center [678, 154] width 85 height 21
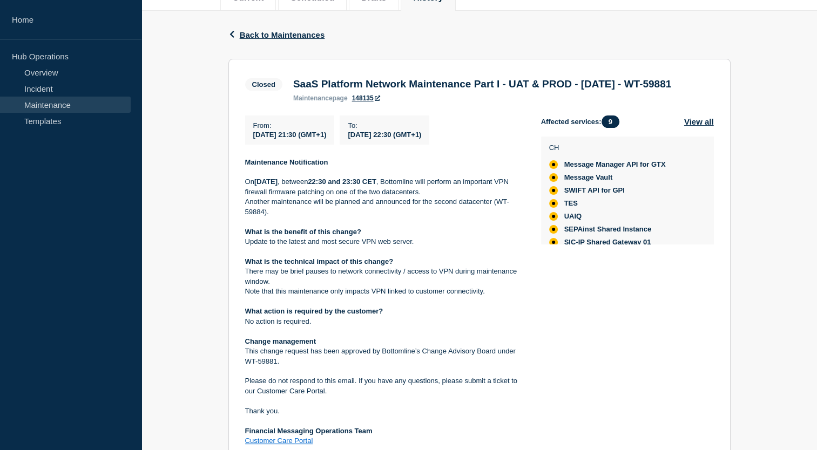
scroll to position [207, 0]
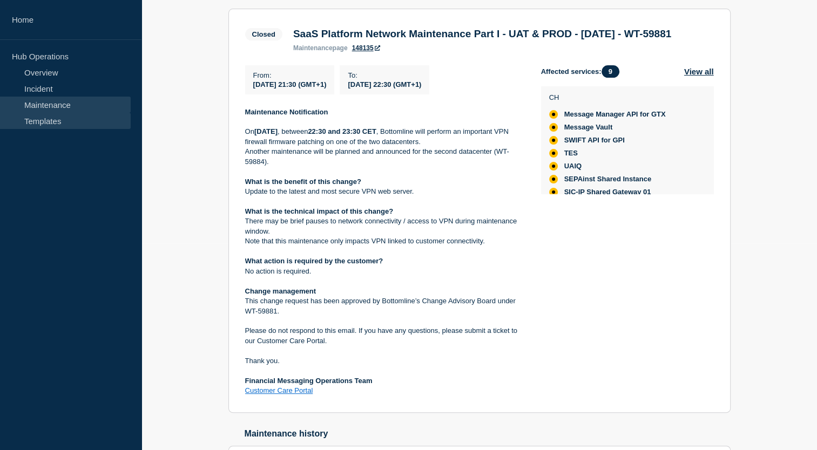
click at [59, 120] on link "Templates" at bounding box center [65, 121] width 131 height 16
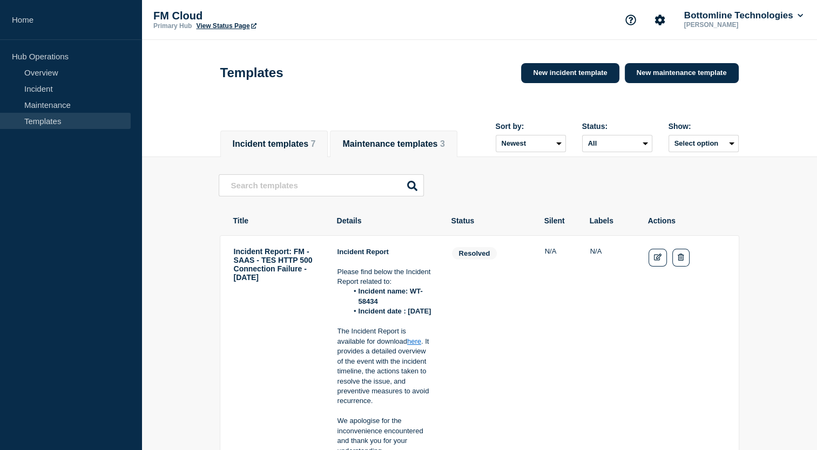
click at [434, 141] on button "Maintenance templates 3" at bounding box center [393, 144] width 102 height 10
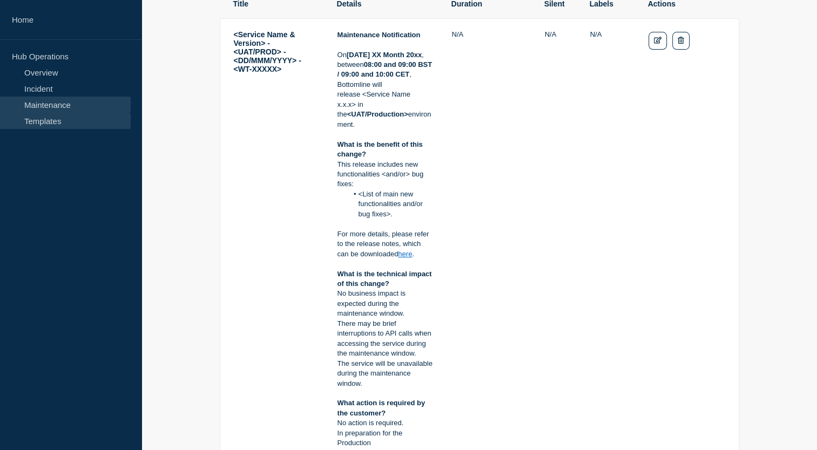
scroll to position [213, 0]
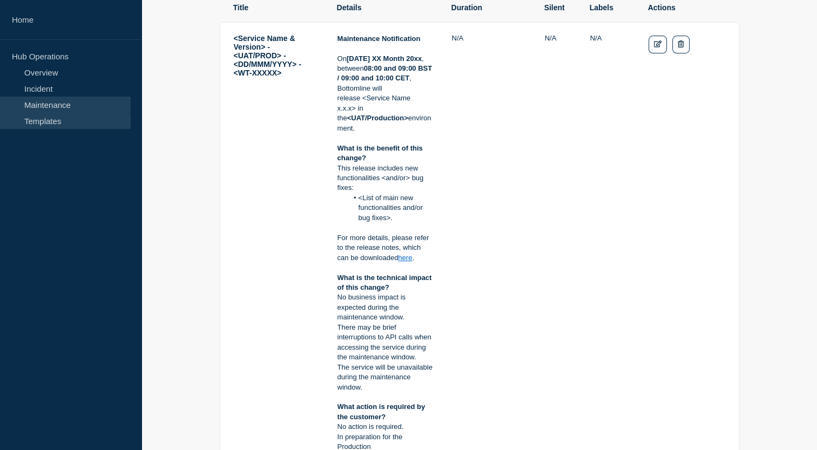
click at [63, 109] on link "Maintenance" at bounding box center [65, 105] width 131 height 16
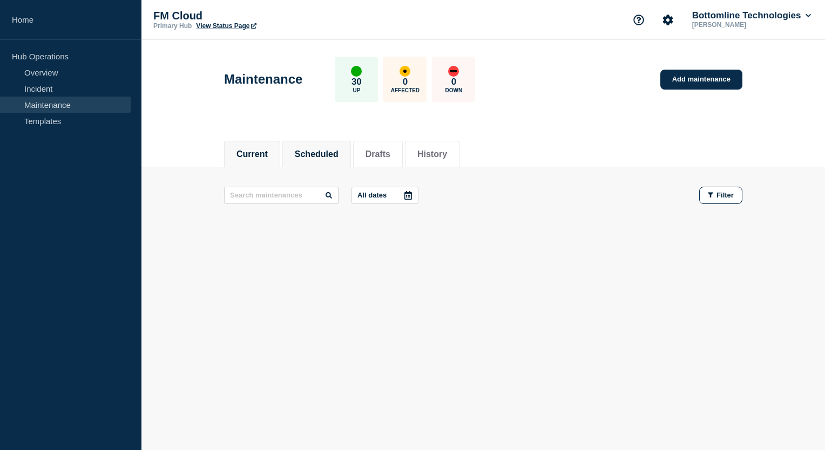
click at [330, 160] on li "Scheduled" at bounding box center [316, 154] width 69 height 26
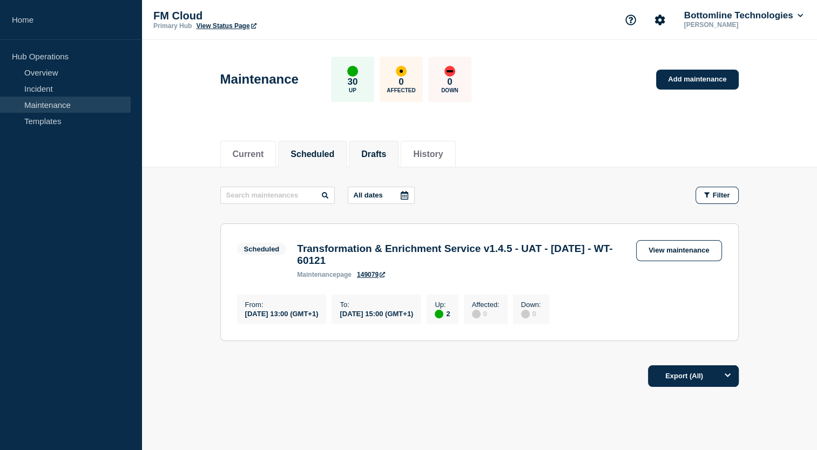
click at [383, 152] on button "Drafts" at bounding box center [373, 155] width 25 height 10
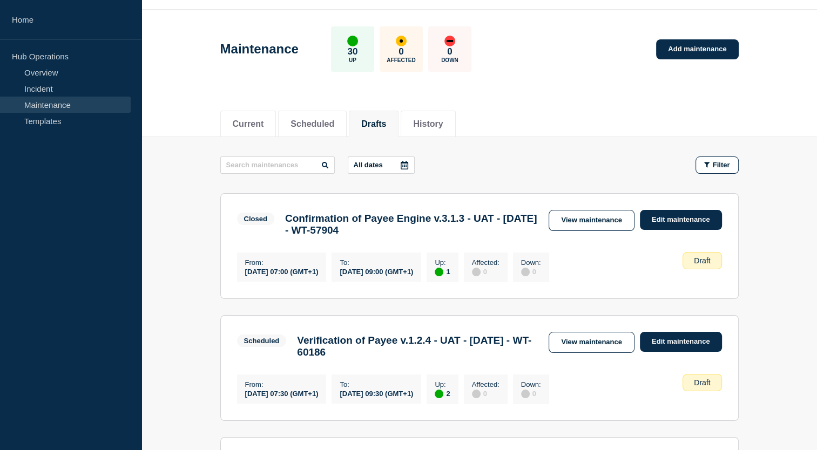
scroll to position [30, 0]
click at [287, 219] on h3 "Confirmation of Payee Engine v.3.1.3 - UAT - [DATE] - WT-57904" at bounding box center [411, 225] width 253 height 24
drag, startPoint x: 299, startPoint y: 345, endPoint x: 438, endPoint y: 367, distance: 141.0
click at [438, 358] on h3 "Verification of Payee v.1.2.4 - UAT - [DATE] - WT-60186" at bounding box center [417, 347] width 241 height 24
copy h3 "Verification of Payee v.1.2.4 - UAT - [DATE] - WT-60186"
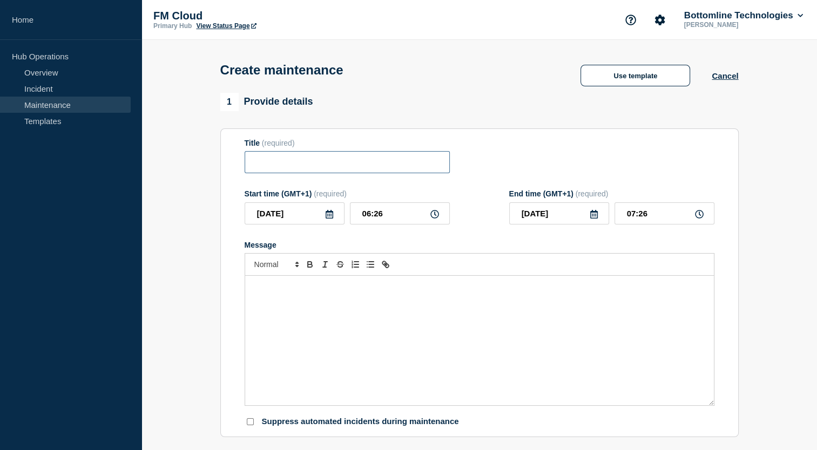
click at [402, 167] on input "Title" at bounding box center [347, 162] width 205 height 22
click at [303, 292] on p "Message" at bounding box center [479, 287] width 452 height 10
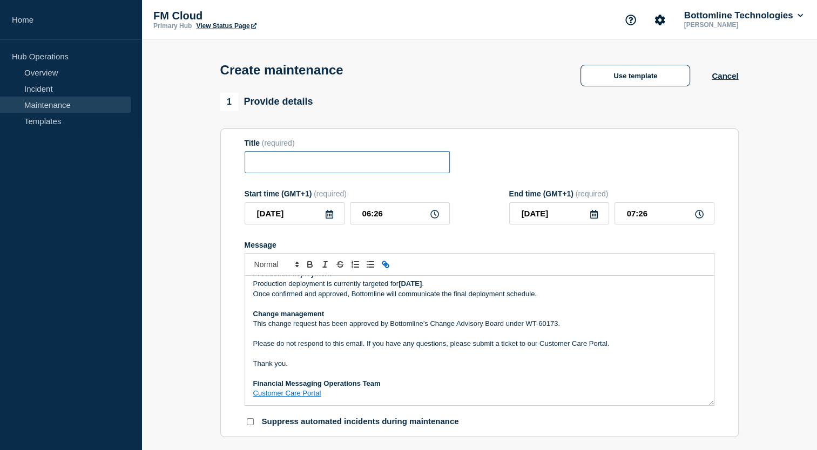
click at [333, 162] on input "Title" at bounding box center [347, 162] width 205 height 22
click at [269, 165] on input "Confirmation of Payee API v.3.2.5 - PROD - [DATE] - WT-60173" at bounding box center [347, 162] width 205 height 22
click at [361, 163] on input "Verification of Payee API v.3.2.5 - PROD - 09/OCT/2025 - WT-60173" at bounding box center [347, 162] width 205 height 22
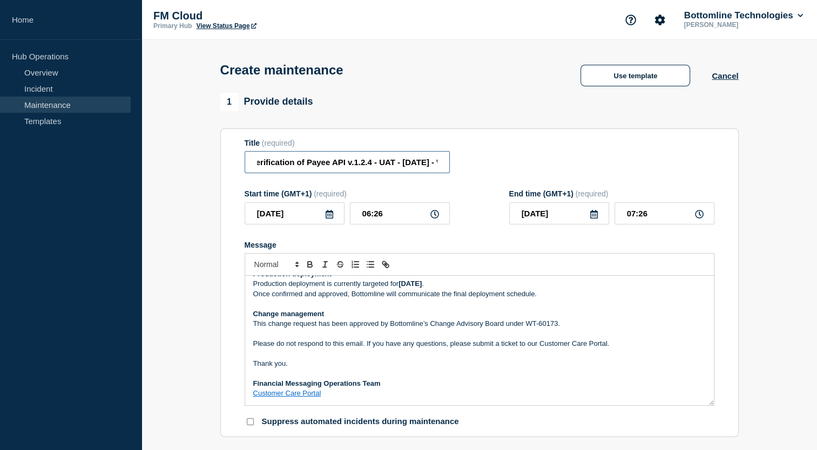
click at [335, 166] on input "Verification of Payee API v.1.2.4 - UAT - 09/OCT/2025 - WT-60173" at bounding box center [347, 162] width 205 height 22
click at [341, 166] on input "Verification of Payee v.1.2.4 - UAT - 09/OCT/2025 - WT-60173" at bounding box center [347, 162] width 205 height 22
click at [355, 164] on input "Verification of Payee v.1.2.4 - UAT - 09/OCT/2025 - WT-60173" at bounding box center [347, 162] width 205 height 22
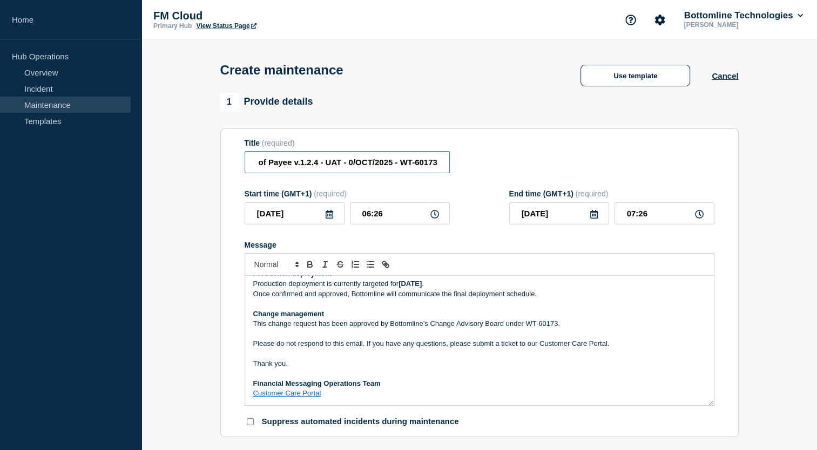
scroll to position [0, 44]
click at [403, 168] on input "Verification of Payee v.1.2.4 - UAT - 08/OCT/2025 - WT-60173" at bounding box center [347, 162] width 205 height 22
click at [427, 165] on input "Verification of Payee v.1.2.4 - UAT - 08/OCT/2025 - WT-60173" at bounding box center [347, 162] width 205 height 22
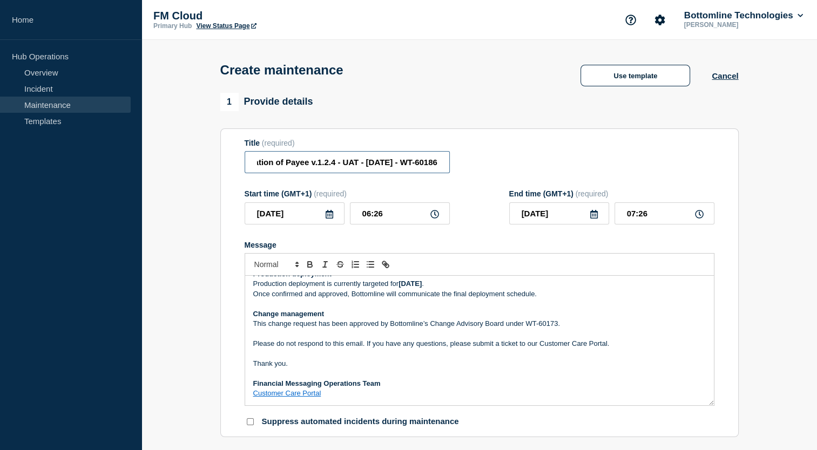
type input "Verification of Payee v.1.2.4 - UAT - [DATE] - WT-60186"
click at [551, 329] on p "This change request has been approved by Bottomline’s Change Advisory Board und…" at bounding box center [479, 324] width 452 height 10
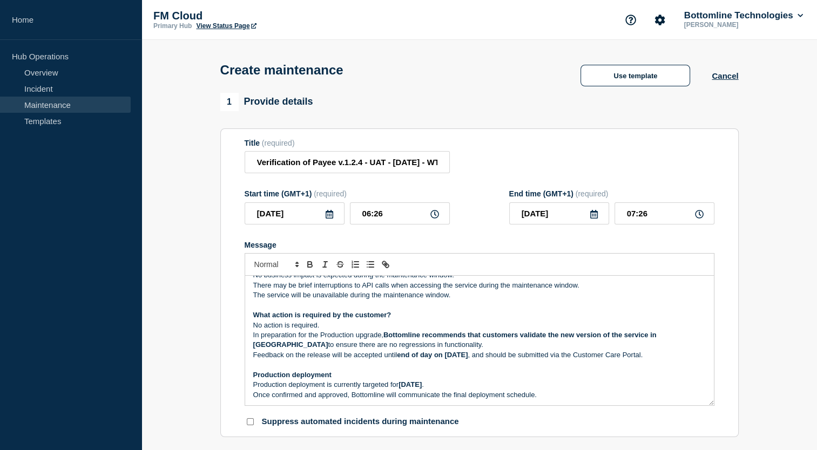
scroll to position [0, 0]
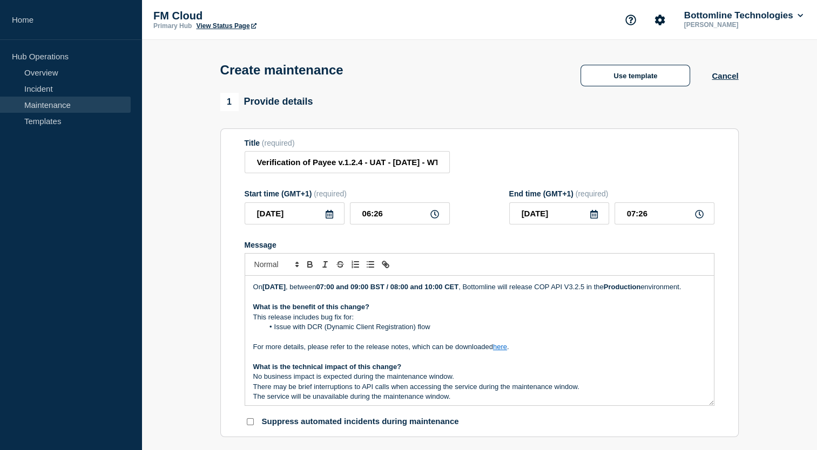
click at [277, 291] on strong "Thursday 9th Oct 2025" at bounding box center [273, 287] width 23 height 8
click at [268, 290] on strong "Thursday 9th Oct 2025" at bounding box center [273, 287] width 23 height 8
click at [365, 218] on input "06:26" at bounding box center [400, 213] width 100 height 22
click at [369, 217] on input "06:26" at bounding box center [400, 213] width 100 height 22
type input "07:26"
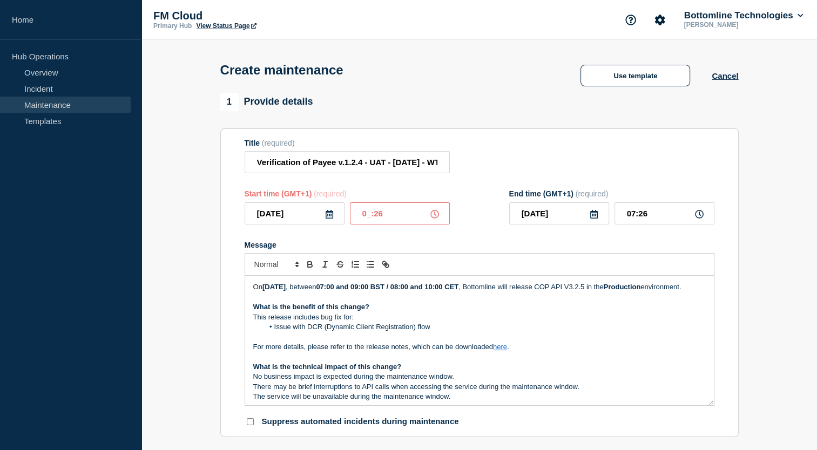
type input "08:26"
type input "07:30"
click at [633, 219] on input "08:30" at bounding box center [664, 213] width 100 height 22
type input "09:30"
click at [382, 290] on strong "07:00 and 09:00 BST / 08:00 and 10:00 CET" at bounding box center [387, 287] width 143 height 8
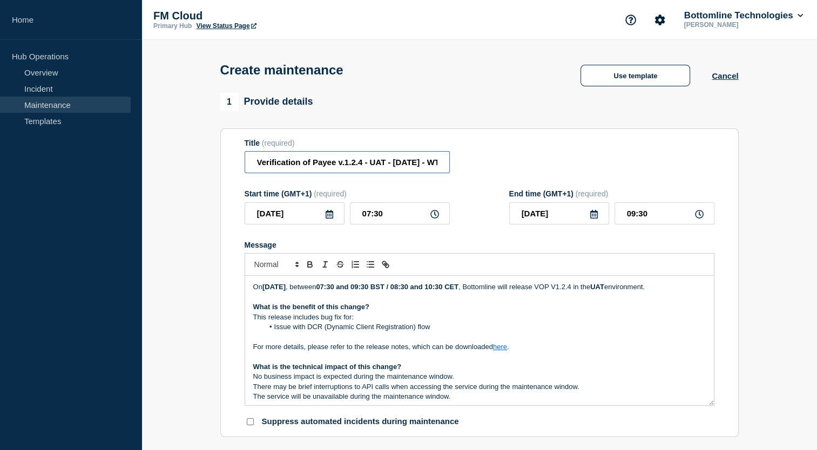
click at [390, 166] on input "Verification of Payee v.1.2.4 - UAT - [DATE] - WT-60186" at bounding box center [347, 162] width 205 height 22
click at [343, 292] on p "On Tuesday 8th Oct 2025 , between 07:30 and 09:30 BST / 08:30 and 10:30 CET , B…" at bounding box center [479, 287] width 452 height 10
click at [351, 322] on p "This release includes bug fix for:" at bounding box center [479, 318] width 452 height 10
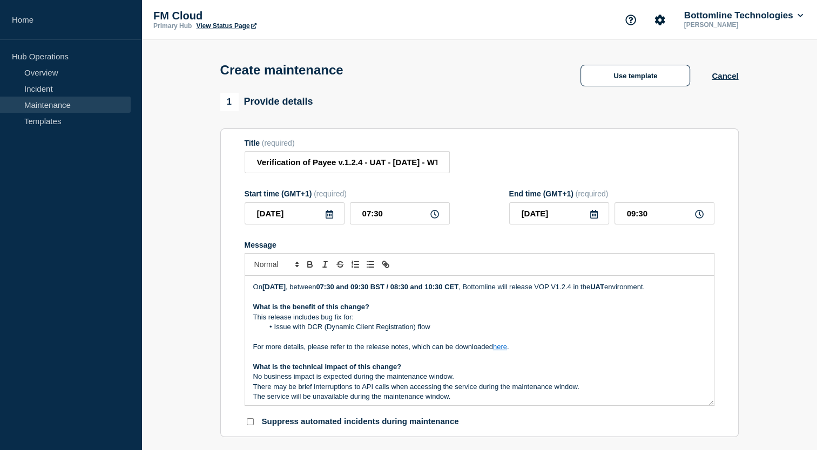
click at [320, 322] on p "This release includes bug fix for:" at bounding box center [479, 318] width 452 height 10
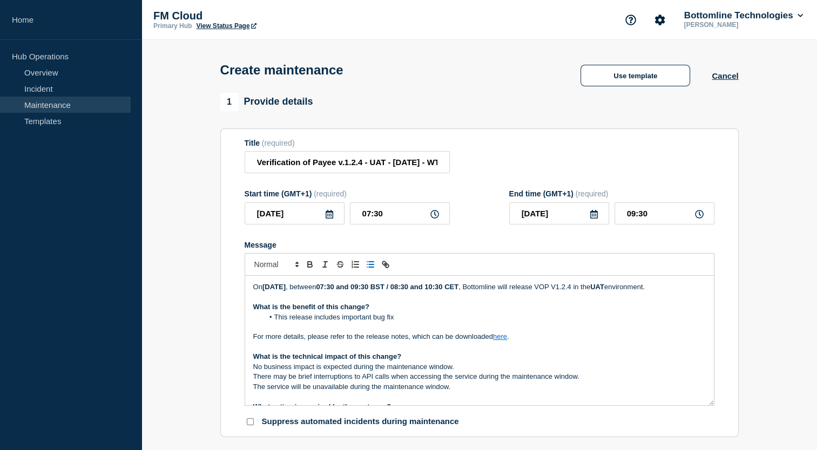
click at [500, 341] on link "here" at bounding box center [500, 337] width 14 height 8
click at [538, 370] on link at bounding box center [524, 366] width 25 height 8
type input "https://bottomline.thruinc.net/Publishing/Link.aspx?LinkID=2TM8PW8HC6PYV"
click at [488, 369] on input "text" at bounding box center [505, 367] width 92 height 14
paste input "[URL][DOMAIN_NAME]"
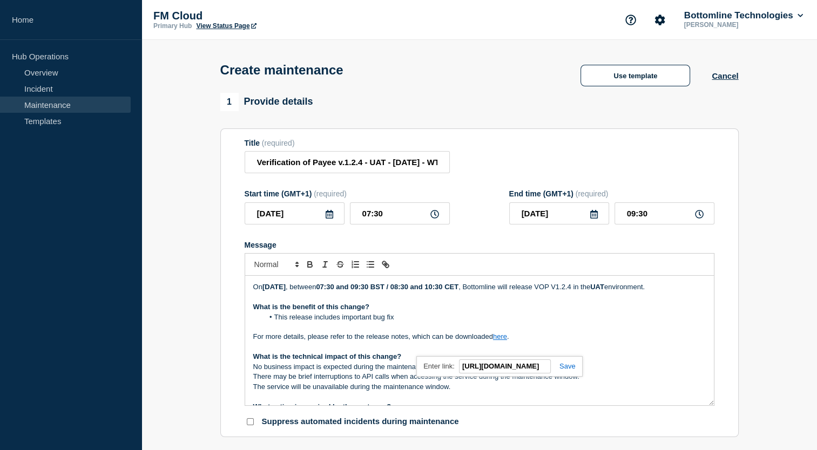
scroll to position [0, 169]
type input "[URL][DOMAIN_NAME]"
click at [567, 370] on link at bounding box center [563, 366] width 25 height 8
click at [499, 341] on link "here" at bounding box center [500, 337] width 14 height 8
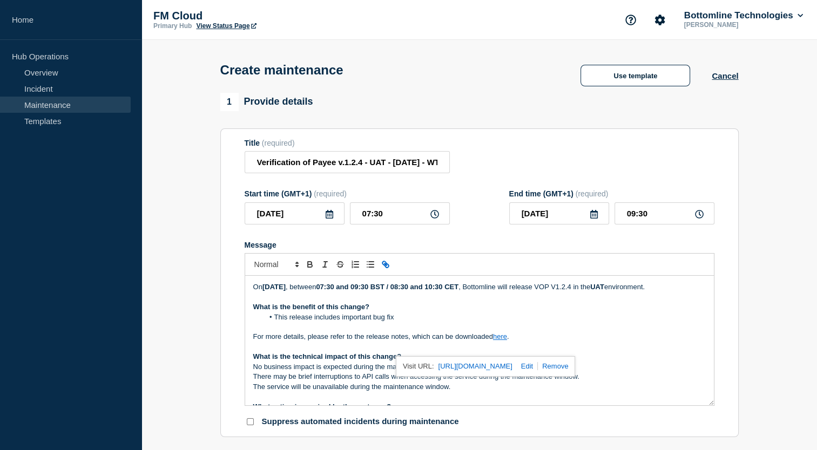
click at [512, 374] on link "[URL][DOMAIN_NAME]" at bounding box center [475, 367] width 74 height 14
click at [451, 342] on p "For more details, please refer to the release notes, which can be downloaded he…" at bounding box center [479, 337] width 452 height 10
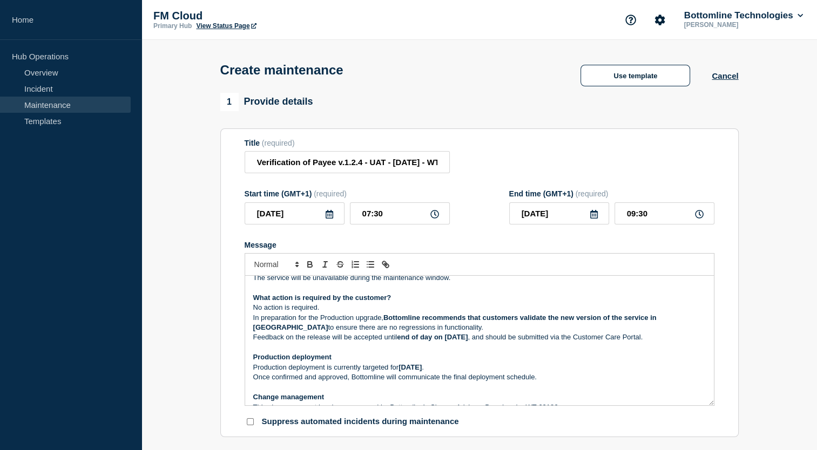
scroll to position [110, 0]
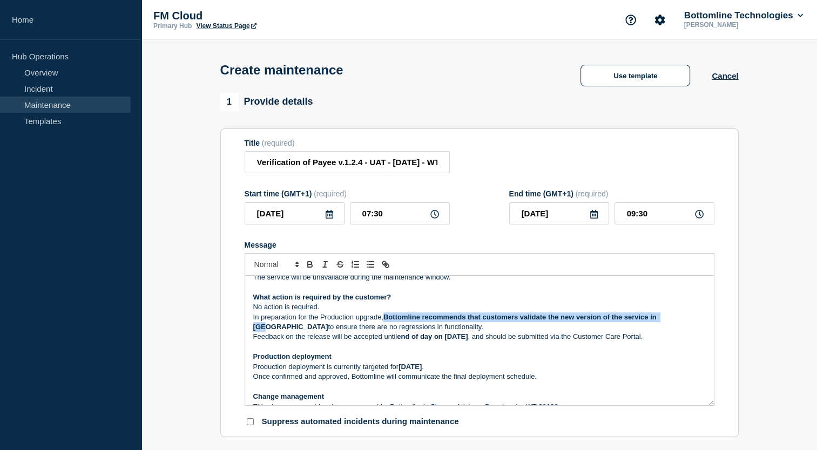
drag, startPoint x: 385, startPoint y: 329, endPoint x: 674, endPoint y: 331, distance: 288.9
click at [674, 331] on p "In preparation for the Production upgrade, Bottomline recommends that customers…" at bounding box center [479, 323] width 452 height 20
click at [407, 333] on p "In preparation for the Production upgrade, Bottomline recommends that customers…" at bounding box center [479, 323] width 452 height 20
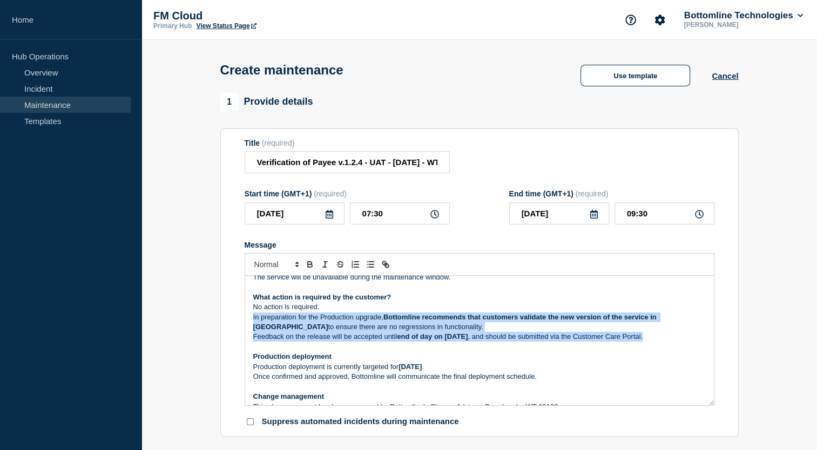
drag, startPoint x: 666, startPoint y: 350, endPoint x: 249, endPoint y: 334, distance: 417.7
click at [249, 334] on div "On Tuesday 8th Oct 2025 , between 07:30 and 09:30 BST / 08:30 and 10:30 CET , B…" at bounding box center [479, 341] width 469 height 130
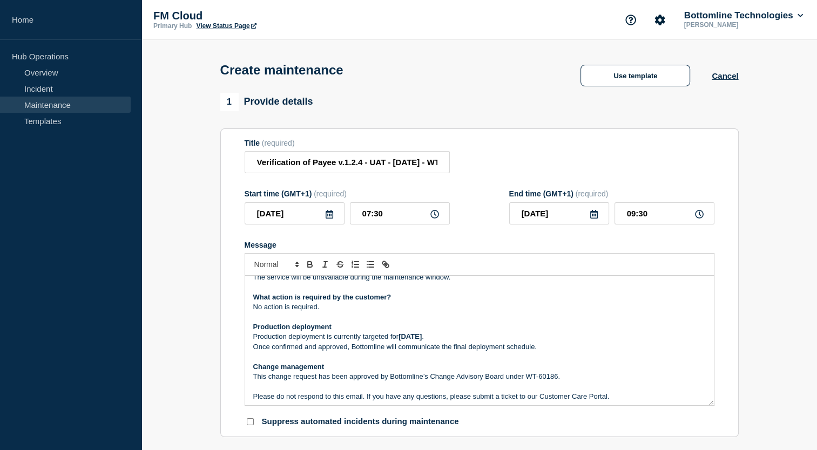
click at [417, 341] on strong "Oct 9th 2025" at bounding box center [409, 337] width 23 height 8
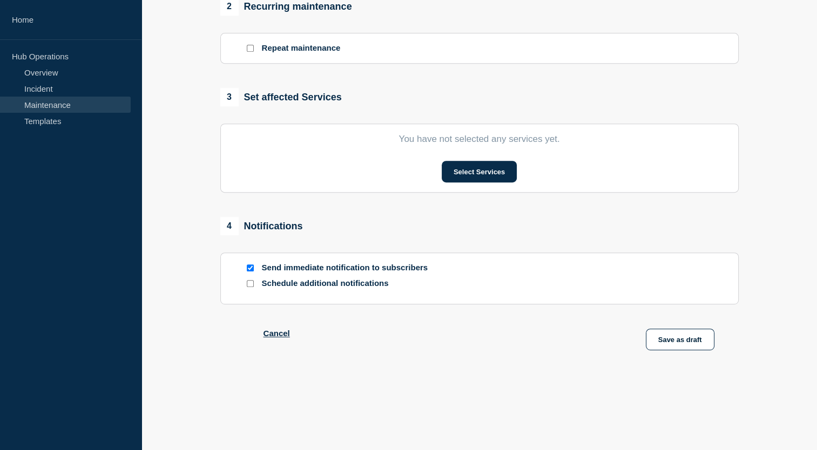
scroll to position [492, 0]
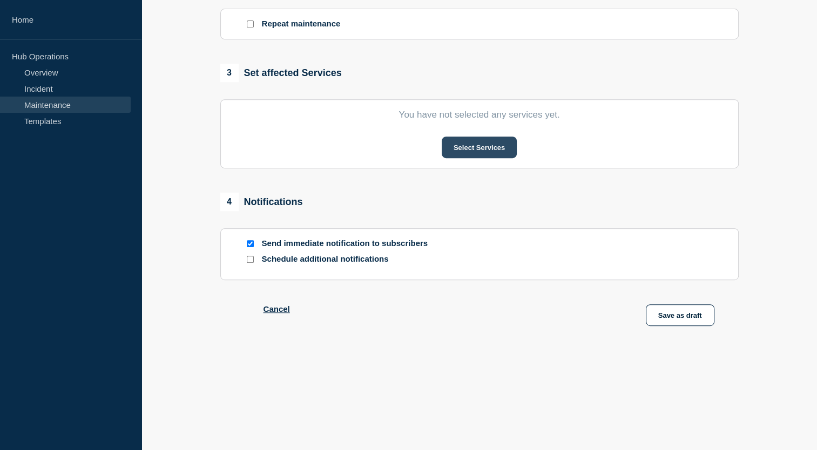
click at [472, 154] on button "Select Services" at bounding box center [479, 148] width 75 height 22
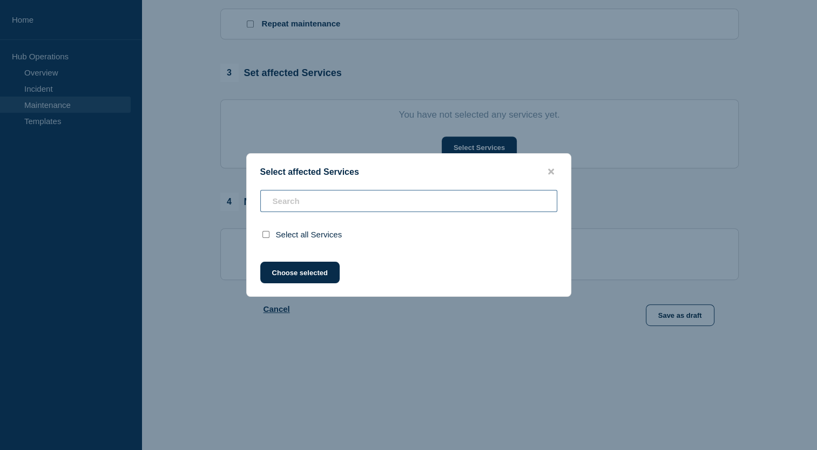
click at [346, 202] on input "text" at bounding box center [408, 201] width 297 height 22
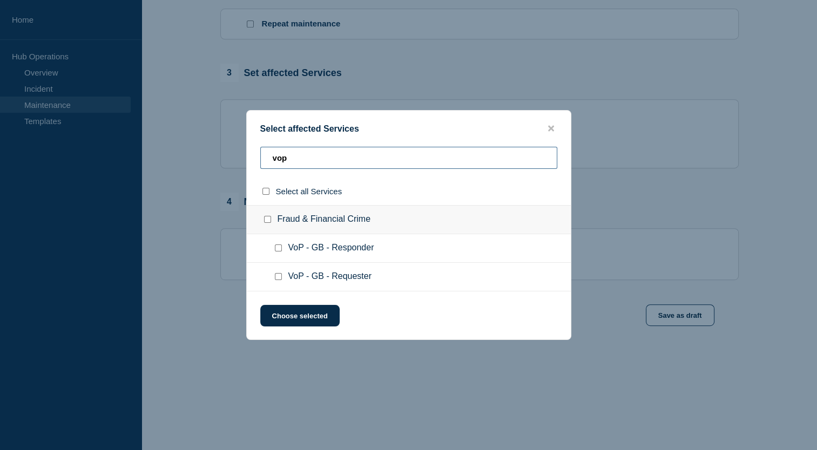
type input "vop"
click at [276, 252] on input "VoP - GB - Responder checkbox" at bounding box center [278, 248] width 7 height 7
checkbox input "true"
click at [278, 282] on div at bounding box center [281, 277] width 16 height 11
click at [278, 280] on input "VoP - GB - Requester checkbox" at bounding box center [278, 276] width 7 height 7
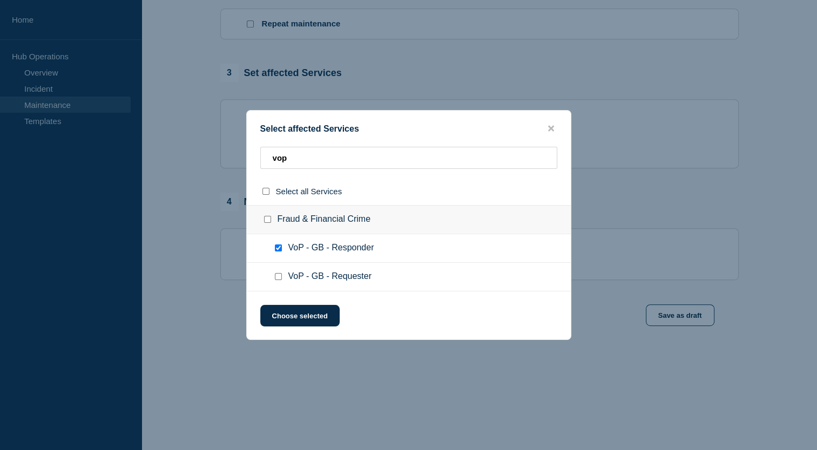
checkbox input "true"
click at [287, 317] on button "Choose selected" at bounding box center [299, 316] width 79 height 22
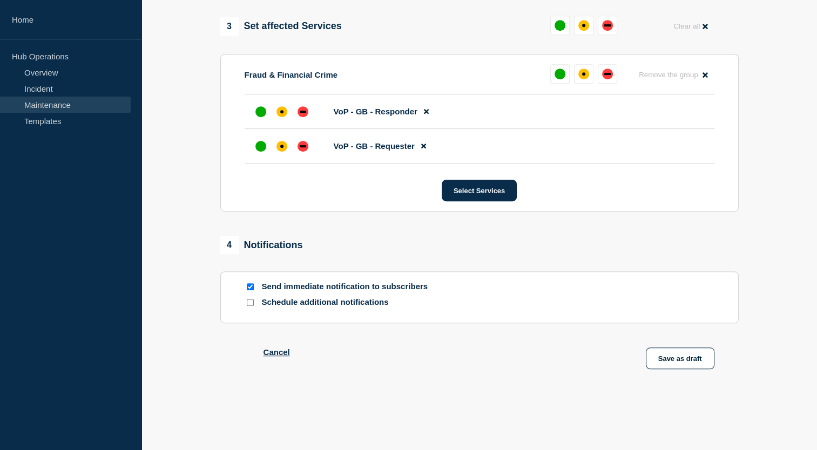
scroll to position [537, 0]
click at [559, 75] on div "up" at bounding box center [559, 73] width 11 height 11
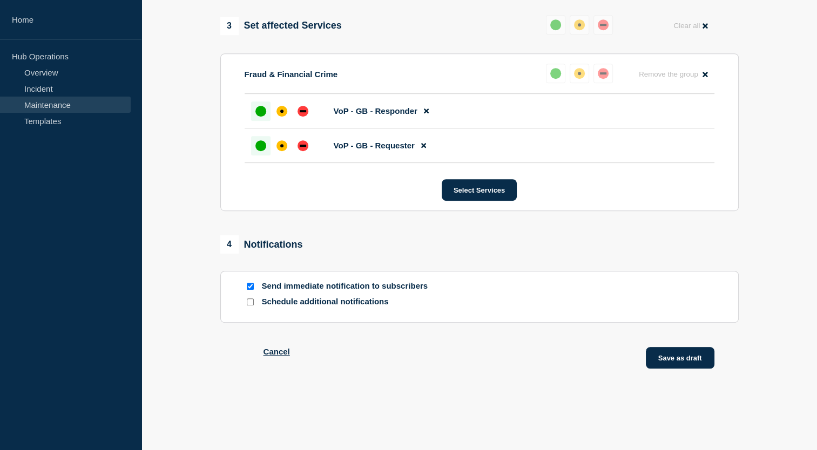
click at [662, 361] on button "Save as draft" at bounding box center [680, 358] width 69 height 22
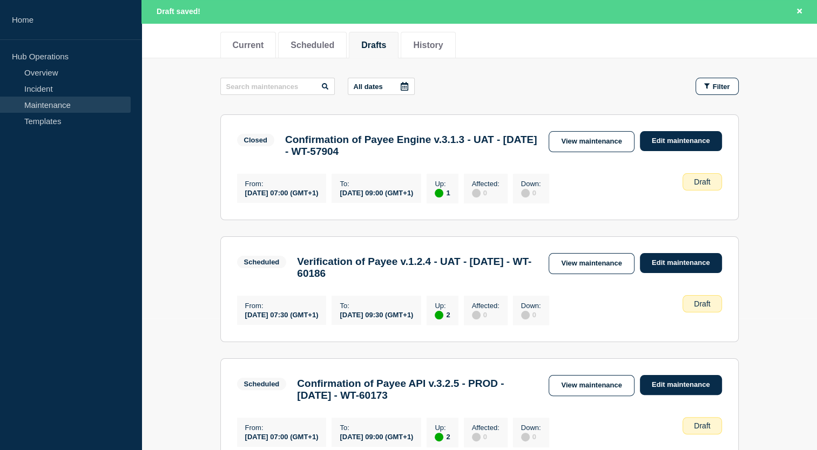
scroll to position [132, 0]
click at [580, 273] on link "View maintenance" at bounding box center [591, 263] width 85 height 21
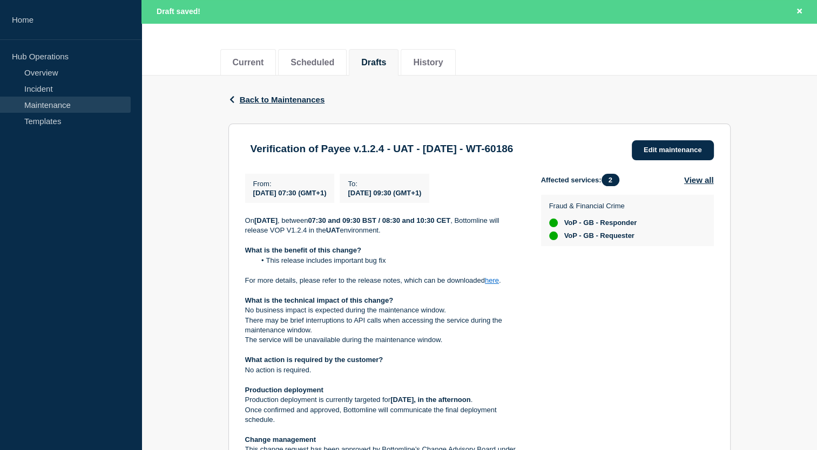
scroll to position [116, 0]
click at [495, 279] on link "here" at bounding box center [492, 279] width 14 height 8
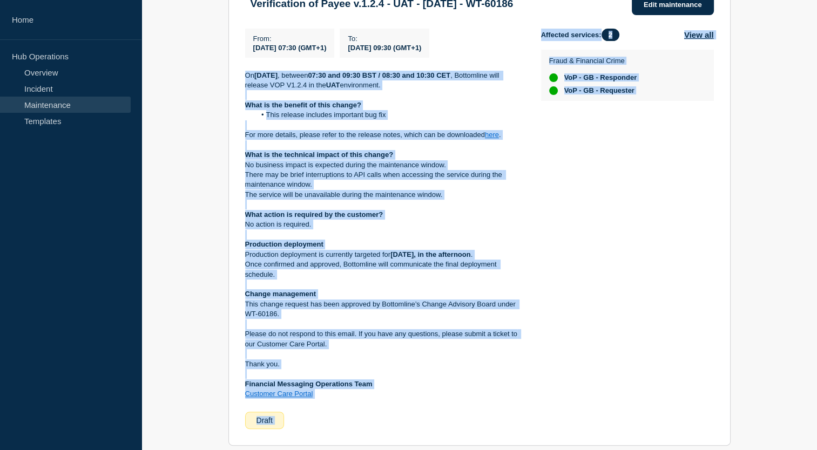
scroll to position [290, 0]
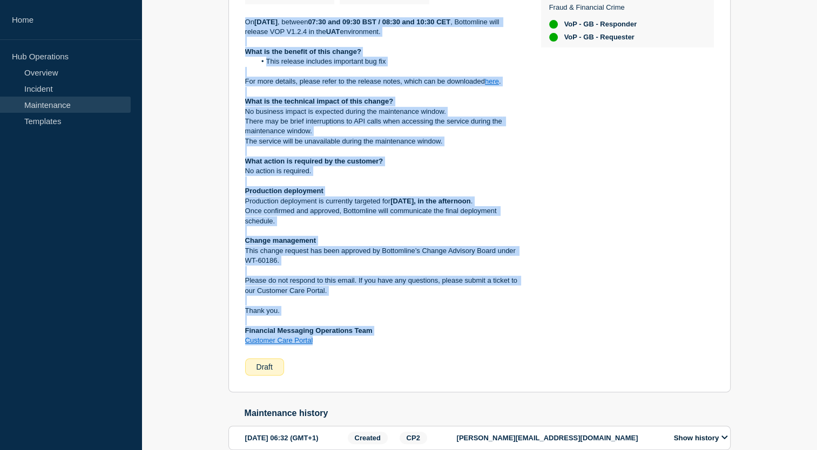
drag, startPoint x: 244, startPoint y: 227, endPoint x: 320, endPoint y: 342, distance: 138.1
click at [320, 342] on div "[DATE][DATE] , between 07:30 and 09:30 BST / 08:30 and 10:30 CET , Bottomline w…" at bounding box center [384, 181] width 279 height 329
copy div "Lo Ipsumdo 0si Ame 3602 , consect 28:75 adi 46:55 ELI / 98:73 sed 36:12 DOE , T…"
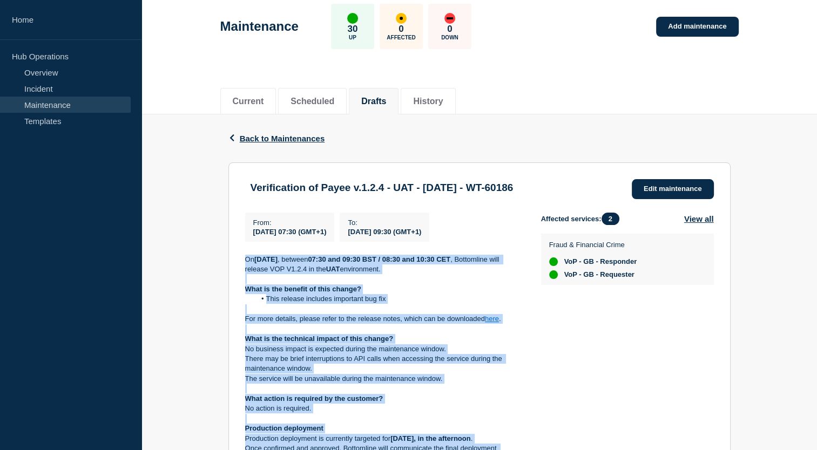
scroll to position [0, 0]
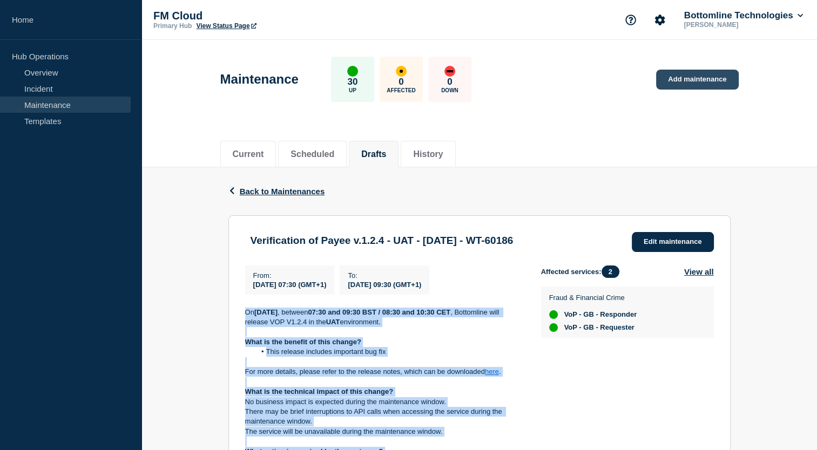
click at [706, 75] on link "Add maintenance" at bounding box center [697, 80] width 82 height 20
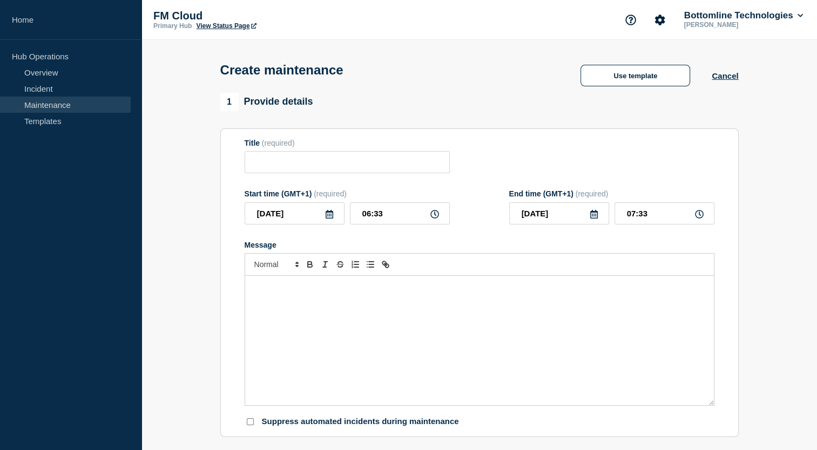
click at [361, 301] on div "Message" at bounding box center [479, 341] width 469 height 130
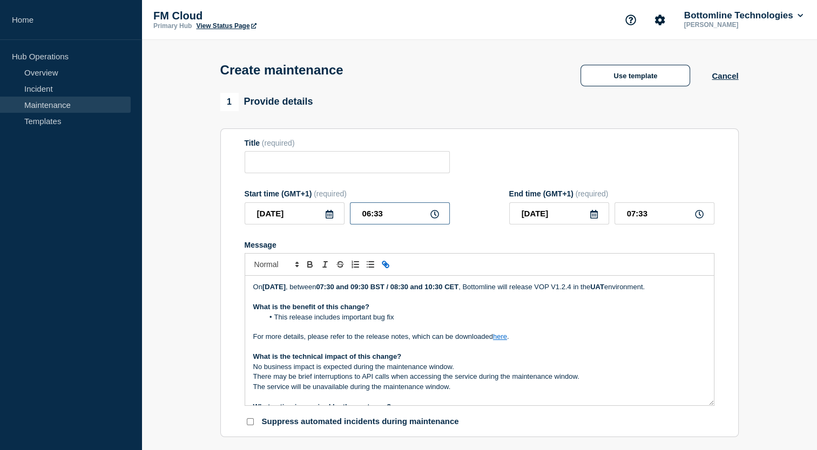
click at [369, 219] on input "06:33" at bounding box center [400, 213] width 100 height 22
type input "09:33"
type input "10:33"
type input "11:30"
click at [638, 219] on input "12:30" at bounding box center [664, 213] width 100 height 22
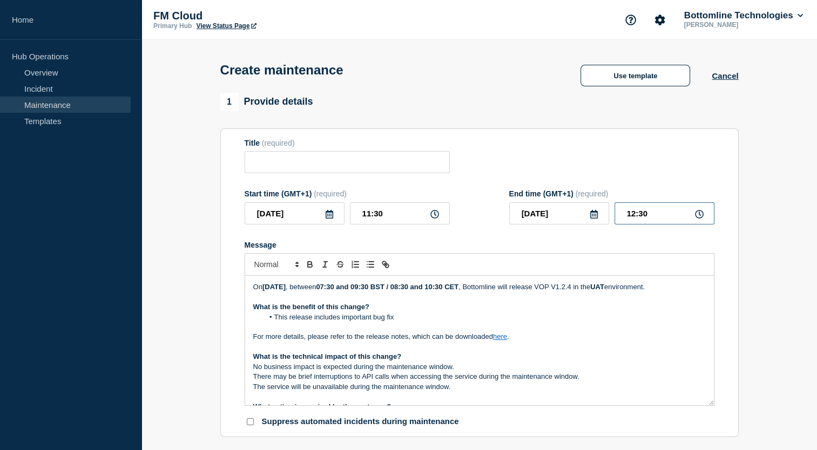
click at [635, 217] on input "12:30" at bounding box center [664, 213] width 100 height 22
type input "13:30"
click at [374, 290] on strong "07:30 and 09:30 BST / 08:30 and 10:30 CET" at bounding box center [387, 287] width 143 height 8
click at [408, 288] on strong "11:30 and 09:30 BST / 08:30 and 10:30 CET" at bounding box center [387, 287] width 143 height 8
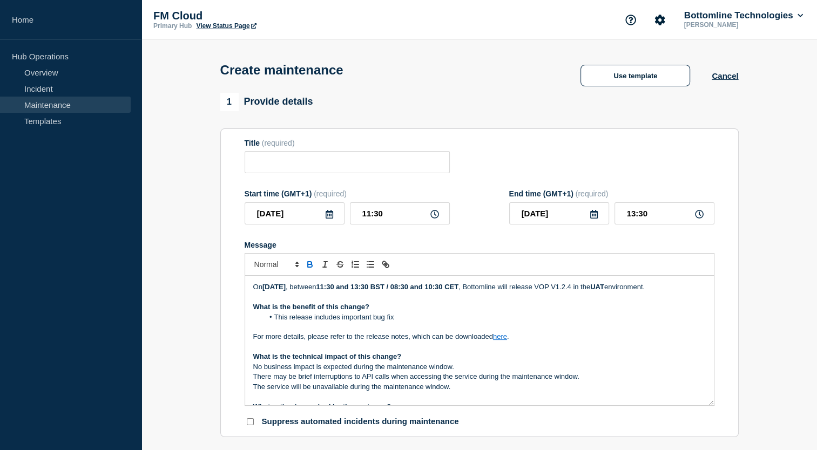
click at [447, 289] on strong "11:30 and 13:30 BST / 08:30 and 10:30 CET" at bounding box center [387, 287] width 143 height 8
click at [458, 289] on strong "11:30 and 13:30 BST / 12:30 and 10:30 CET" at bounding box center [387, 287] width 143 height 8
click at [604, 291] on strong "UAT" at bounding box center [597, 287] width 14 height 8
click at [642, 291] on strong "UPRODUCTION" at bounding box center [616, 287] width 52 height 8
click at [506, 341] on link "here" at bounding box center [500, 337] width 14 height 8
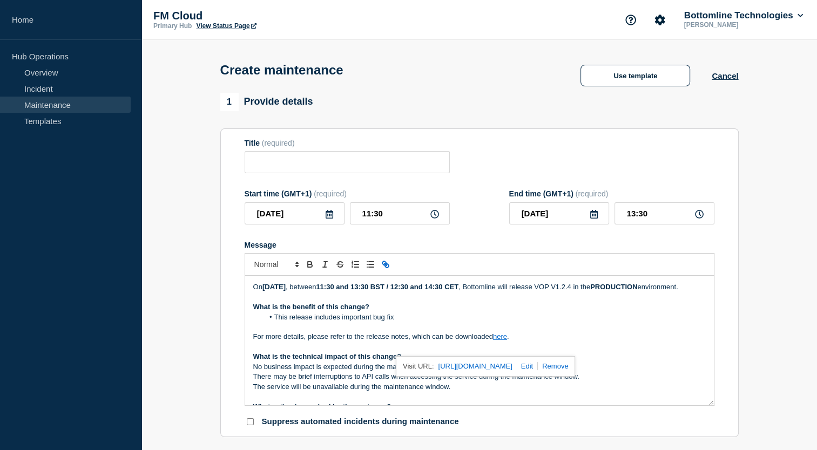
click at [512, 373] on link "[URL][DOMAIN_NAME]" at bounding box center [475, 367] width 74 height 14
click at [361, 342] on p "For more details, please refer to the release notes, which can be downloaded he…" at bounding box center [479, 337] width 452 height 10
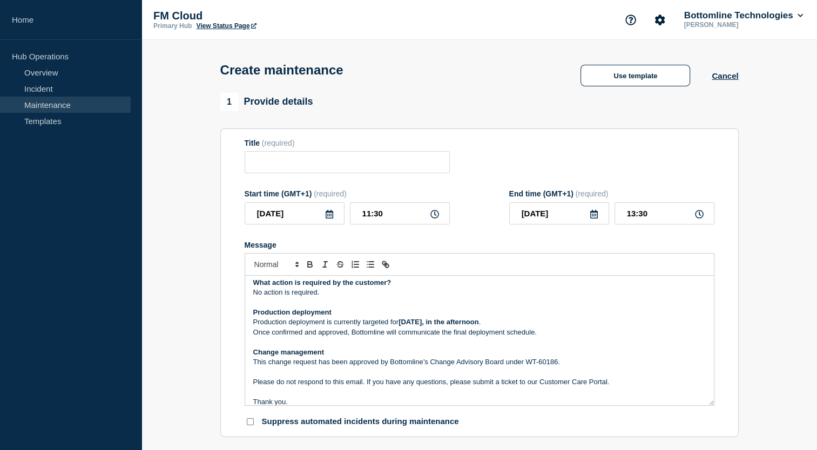
scroll to position [125, 0]
drag, startPoint x: 254, startPoint y: 324, endPoint x: 328, endPoint y: 329, distance: 74.7
click at [328, 315] on strong "Production deployment" at bounding box center [292, 311] width 78 height 8
drag, startPoint x: 539, startPoint y: 337, endPoint x: 527, endPoint y: 342, distance: 13.3
click at [527, 342] on div "[DATE][DATE] , between 11:30 and 13:30 BST / 12:30 and 14:30 CET , Bottomline w…" at bounding box center [479, 341] width 469 height 130
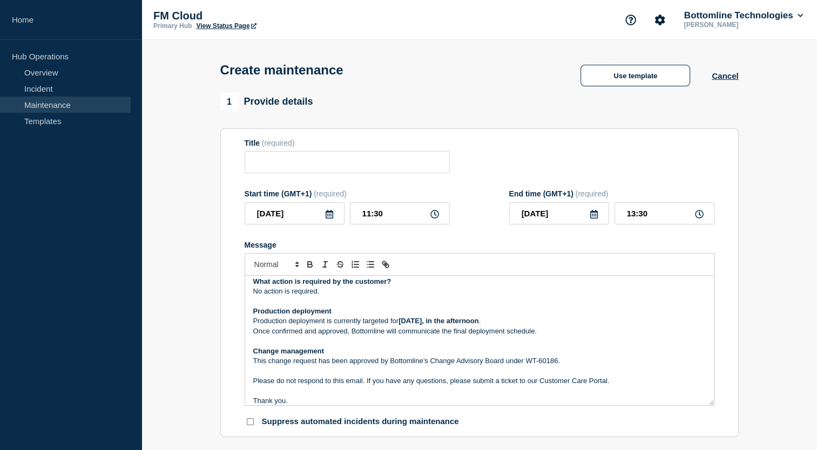
click at [541, 336] on p "Once confirmed and approved, Bottomline will communicate the final deployment s…" at bounding box center [479, 332] width 452 height 10
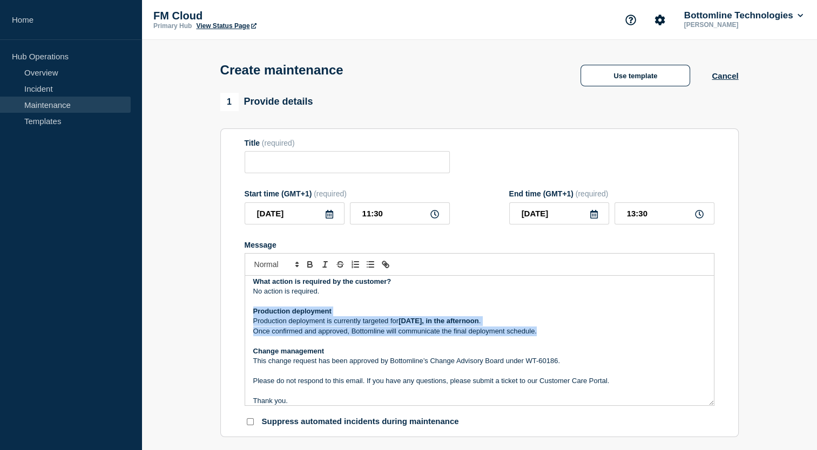
drag, startPoint x: 541, startPoint y: 343, endPoint x: 251, endPoint y: 322, distance: 290.7
click at [251, 322] on div "[DATE][DATE] , between 11:30 and 13:30 BST / 12:30 and 14:30 CET , Bottomline w…" at bounding box center [479, 341] width 469 height 130
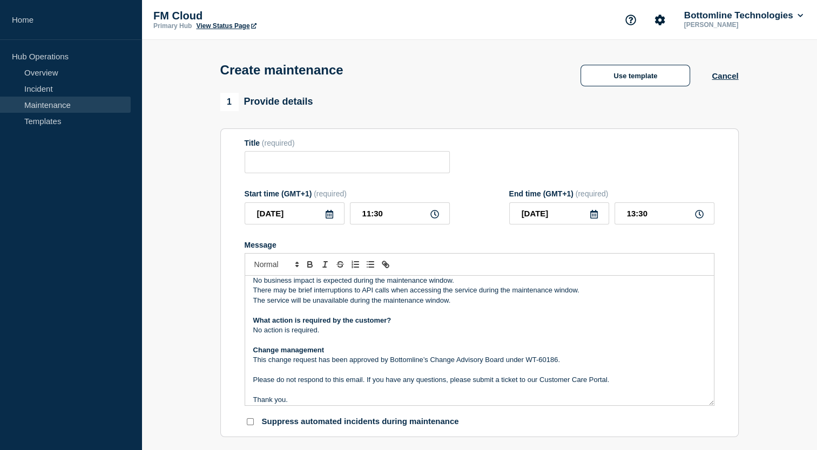
scroll to position [86, 0]
click at [557, 365] on p "This change request has been approved by Bottomline’s Change Advisory Board und…" at bounding box center [479, 360] width 452 height 10
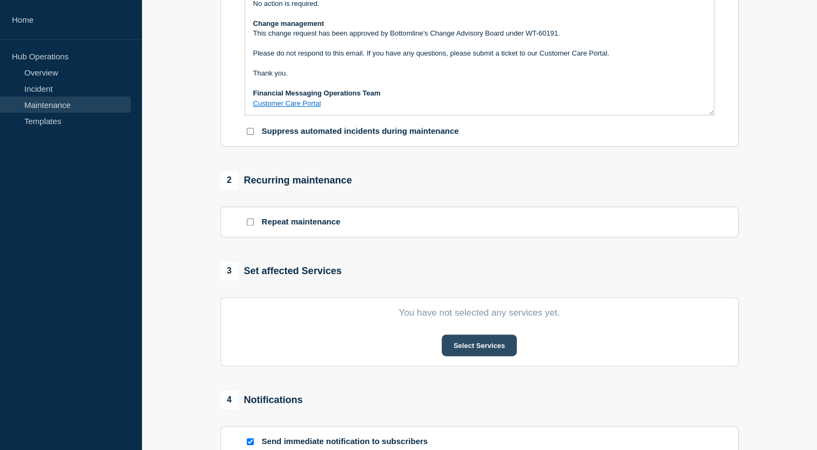
scroll to position [291, 0]
click at [471, 346] on button "Select Services" at bounding box center [479, 345] width 75 height 22
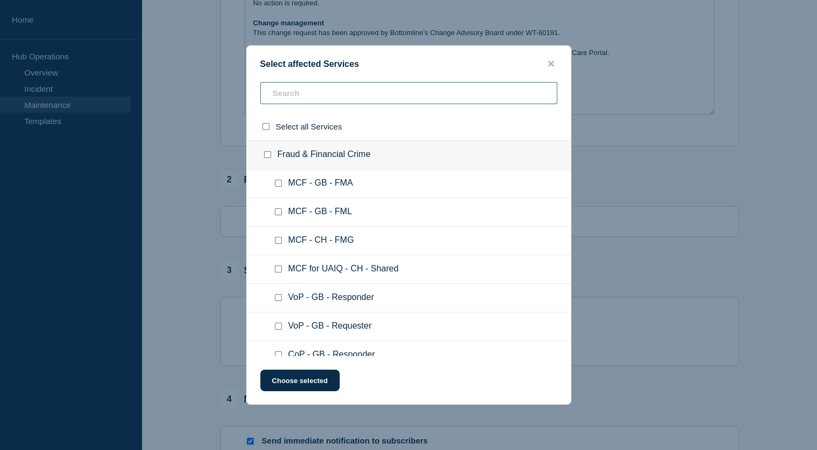
click at [299, 93] on input "text" at bounding box center [408, 93] width 297 height 22
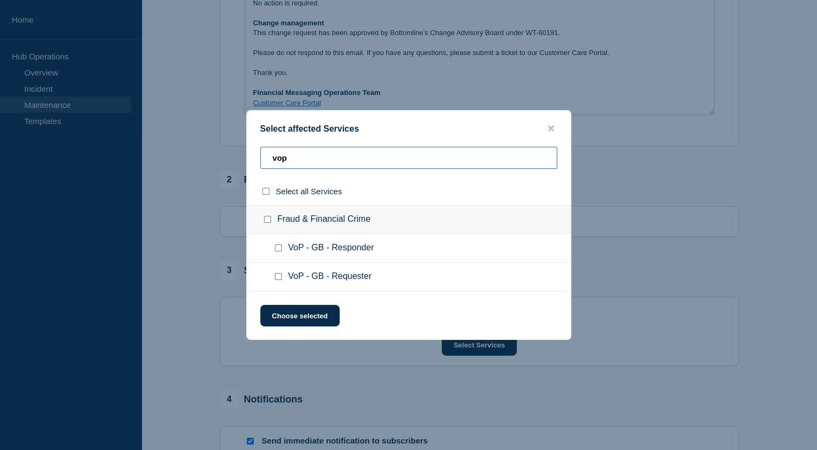
type input "vop"
click at [281, 245] on div at bounding box center [281, 248] width 16 height 11
drag, startPoint x: 281, startPoint y: 249, endPoint x: 280, endPoint y: 259, distance: 9.8
click at [281, 250] on input "VoP - GB - Responder checkbox" at bounding box center [278, 248] width 7 height 7
checkbox input "true"
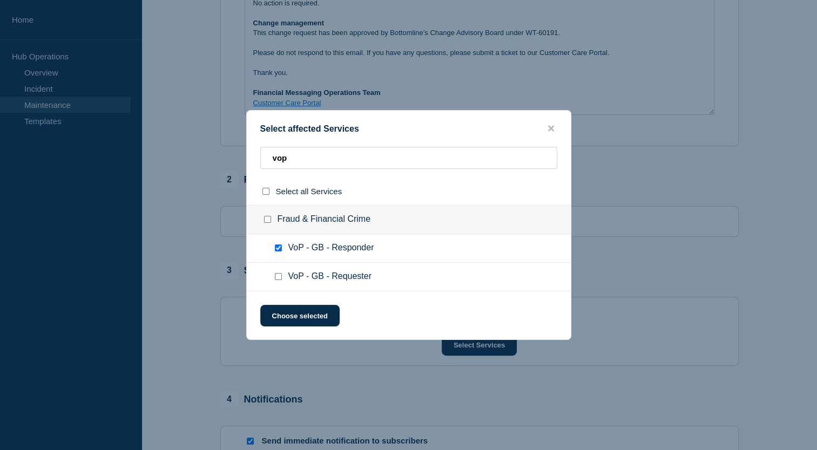
click at [279, 282] on div at bounding box center [281, 277] width 16 height 11
click at [279, 280] on input "VoP - GB - Requester checkbox" at bounding box center [278, 276] width 7 height 7
checkbox input "true"
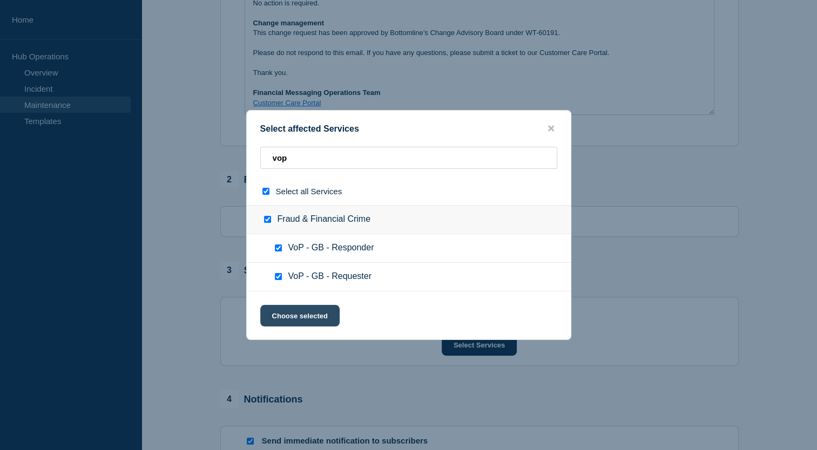
click at [298, 314] on button "Choose selected" at bounding box center [299, 316] width 79 height 22
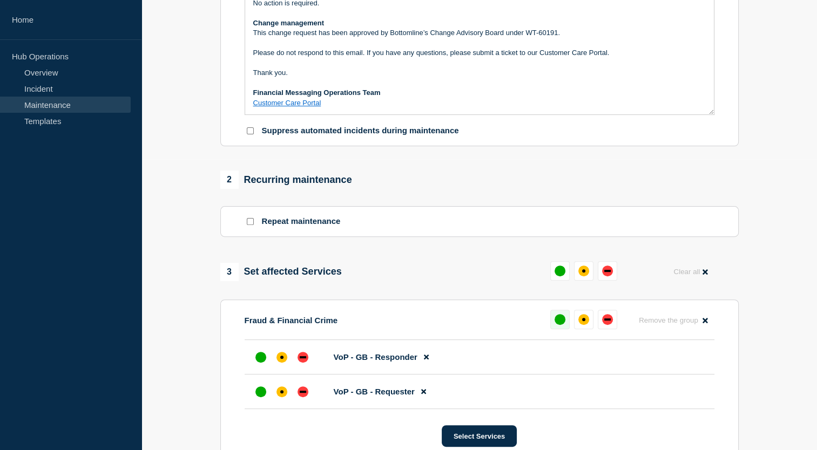
click at [560, 321] on div "up" at bounding box center [559, 319] width 11 height 11
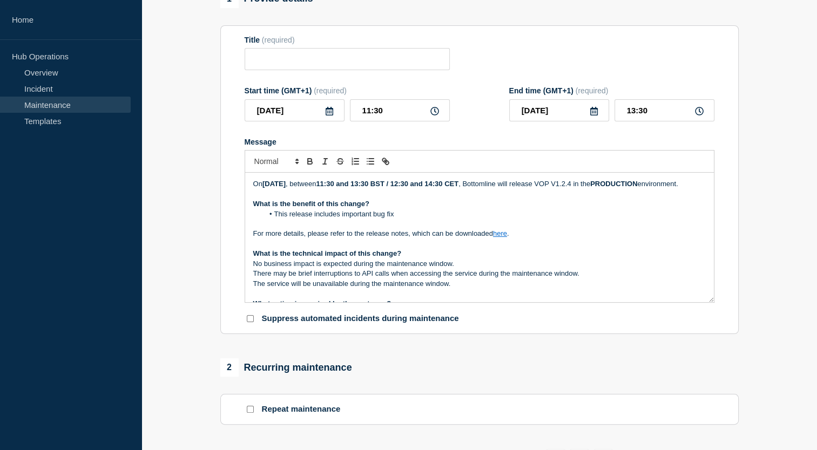
scroll to position [99, 0]
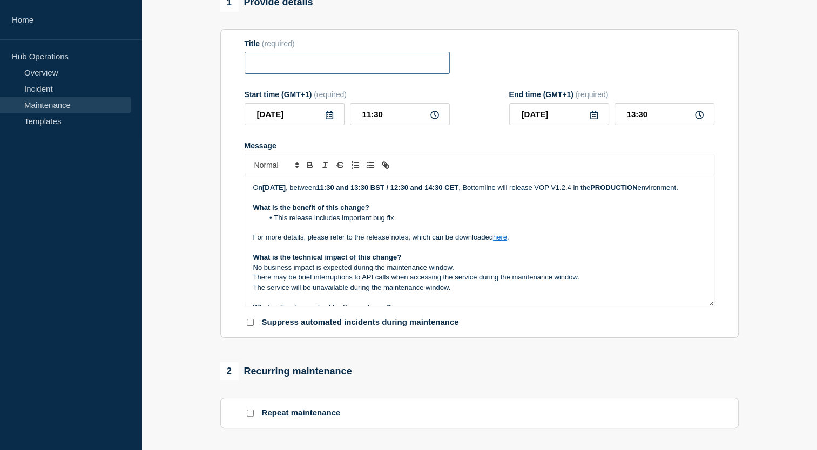
click at [326, 68] on input "Title" at bounding box center [347, 63] width 205 height 22
click at [298, 70] on input "Title" at bounding box center [347, 63] width 205 height 22
paste input "Verification of Payee v.1.2.4 - UAT - [DATE] - WT-60186"
click at [326, 64] on input "Verification of Payee v.1.2.4 - UAT - [DATE] - WT-60186" at bounding box center [347, 63] width 205 height 22
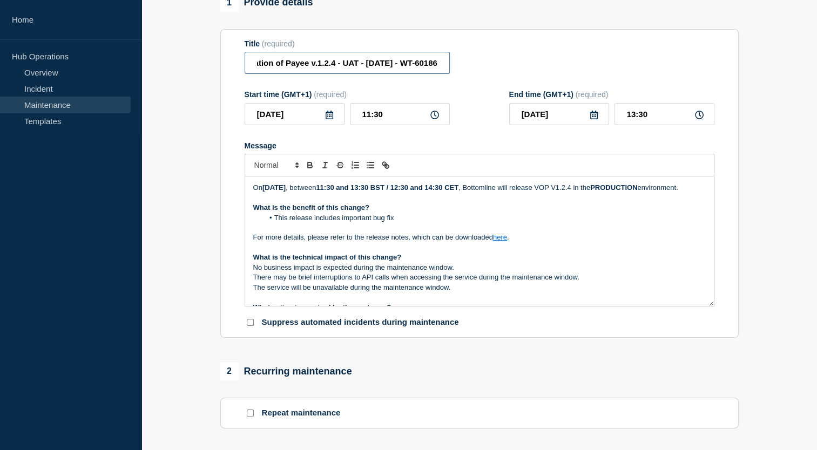
click at [326, 64] on input "Verification of Payee v.1.2.4 - UAT - [DATE] - WT-60186" at bounding box center [347, 63] width 205 height 22
click at [370, 66] on input "Verification of Payee v.1.2.4 - PROD - [DATE] - WT-60186" at bounding box center [347, 63] width 205 height 22
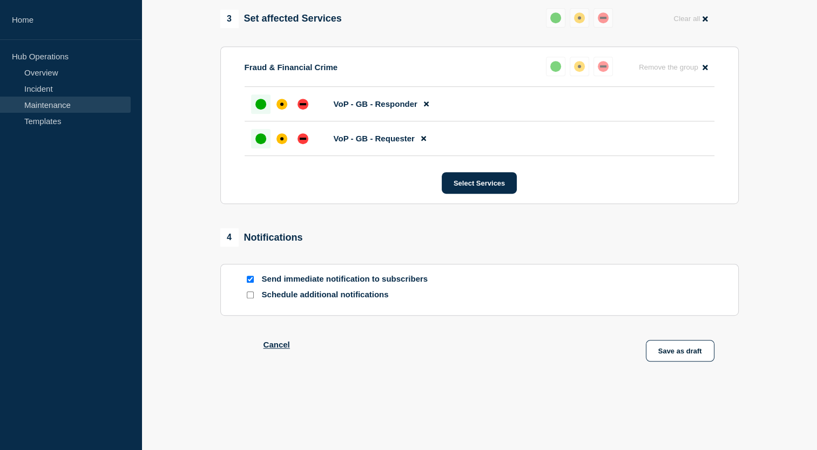
scroll to position [585, 0]
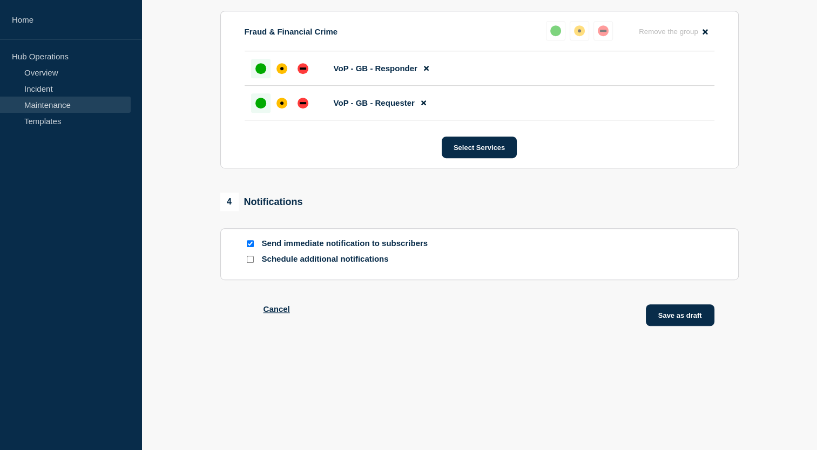
type input "Verification of Payee v.1.2.4 - PROD - [DATE] - WT-60191"
click at [659, 320] on button "Save as draft" at bounding box center [680, 316] width 69 height 22
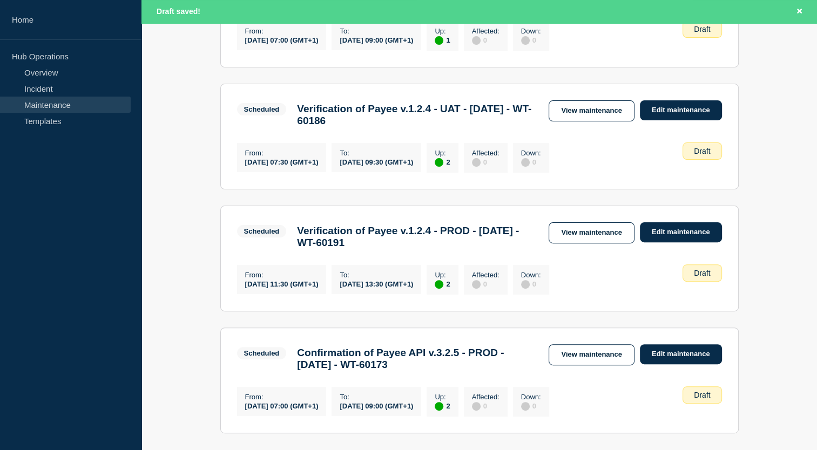
scroll to position [285, 0]
click at [598, 243] on link "View maintenance" at bounding box center [591, 232] width 85 height 21
